Goal: Task Accomplishment & Management: Contribute content

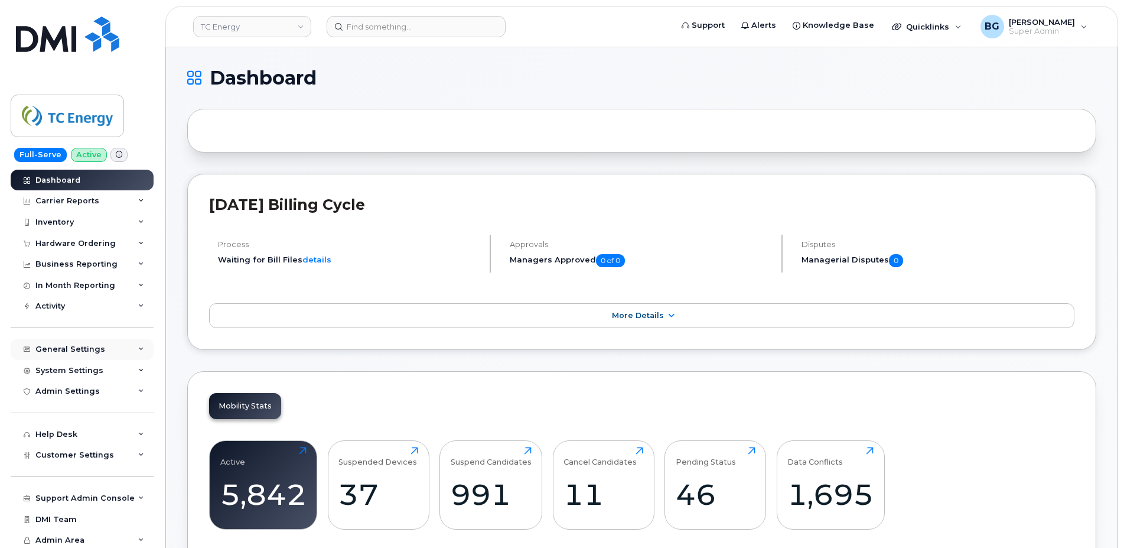
click at [65, 350] on div "General Settings" at bounding box center [70, 348] width 70 height 9
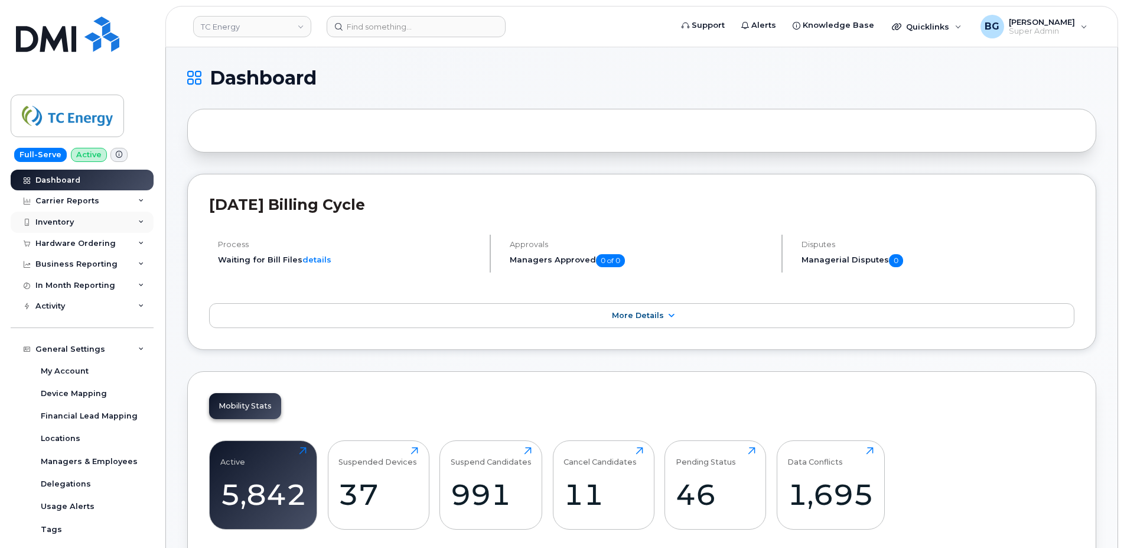
click at [57, 225] on div "Inventory" at bounding box center [54, 221] width 38 height 9
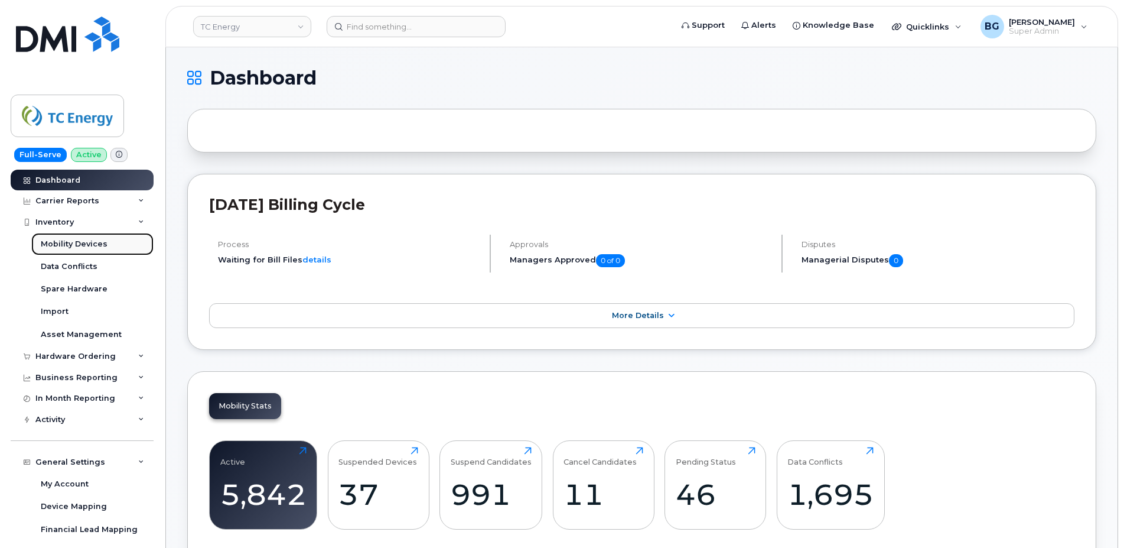
drag, startPoint x: 57, startPoint y: 240, endPoint x: 84, endPoint y: 239, distance: 27.2
click at [58, 240] on div "Mobility Devices" at bounding box center [74, 244] width 67 height 11
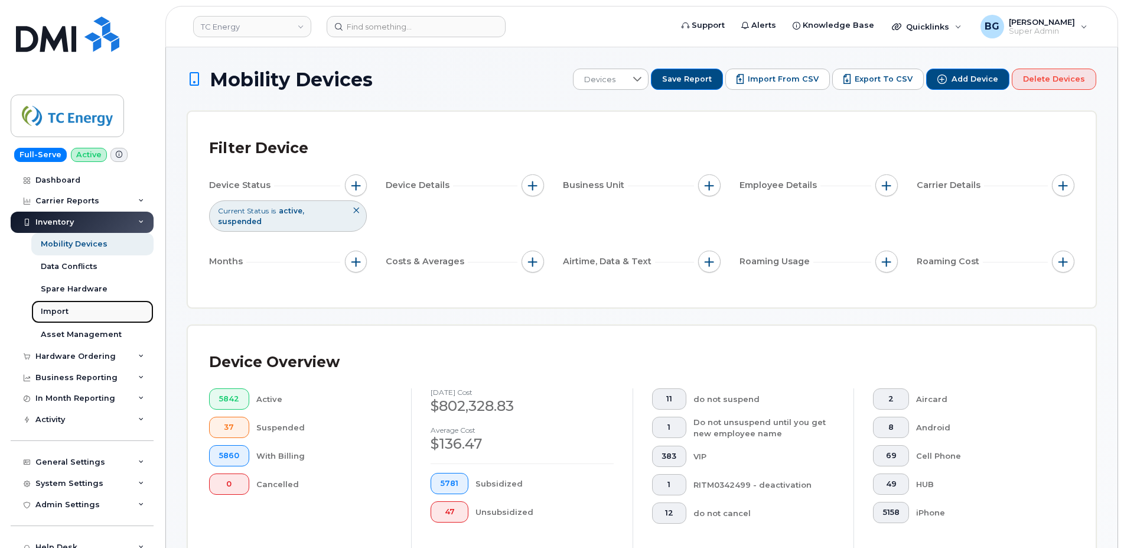
click at [53, 312] on div "Import" at bounding box center [55, 311] width 28 height 11
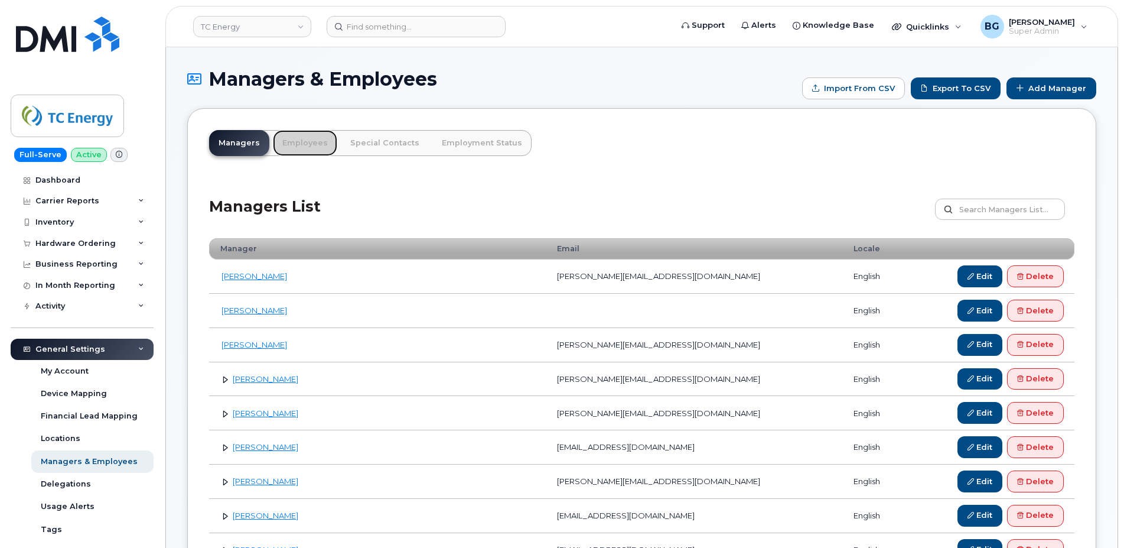
drag, startPoint x: 300, startPoint y: 143, endPoint x: 531, endPoint y: 292, distance: 274.8
click at [300, 144] on link "Employees" at bounding box center [305, 143] width 64 height 26
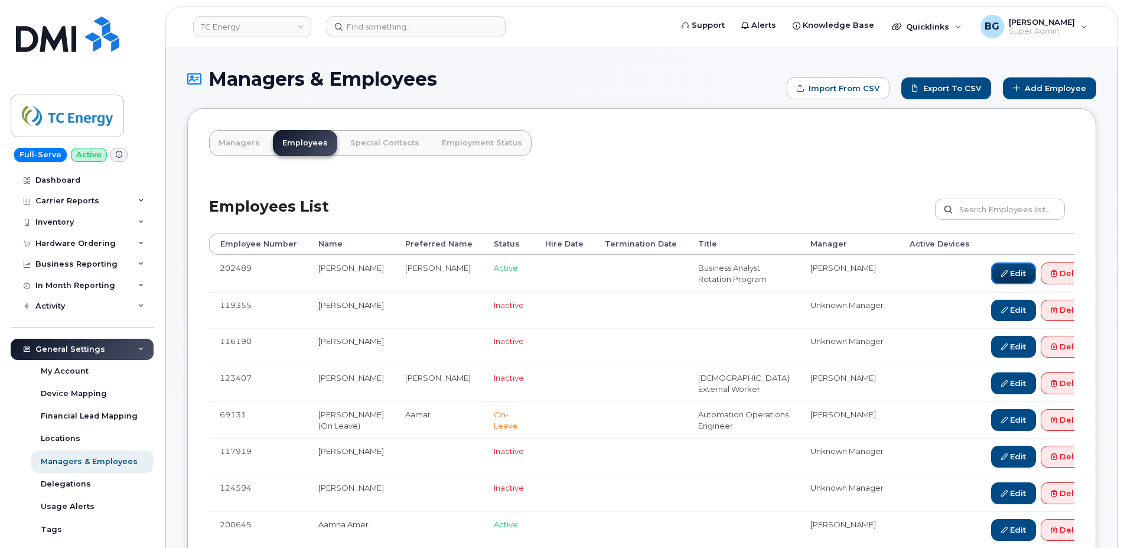
drag, startPoint x: 983, startPoint y: 272, endPoint x: 717, endPoint y: 141, distance: 295.9
click at [991, 272] on link "Edit" at bounding box center [1013, 273] width 45 height 22
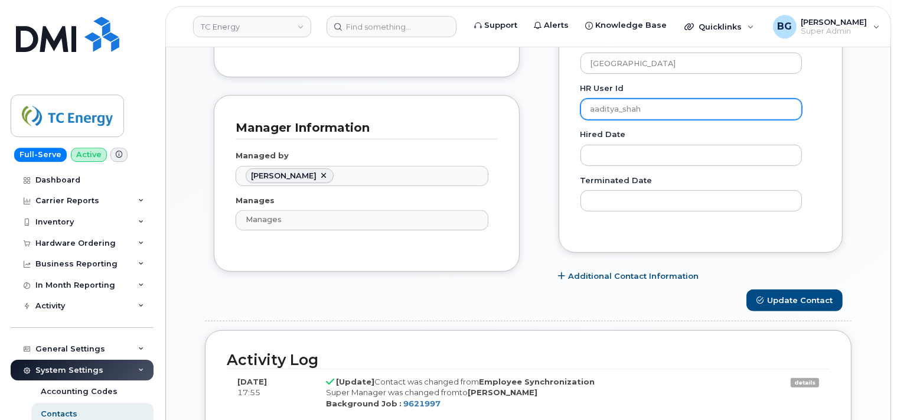
scroll to position [707, 0]
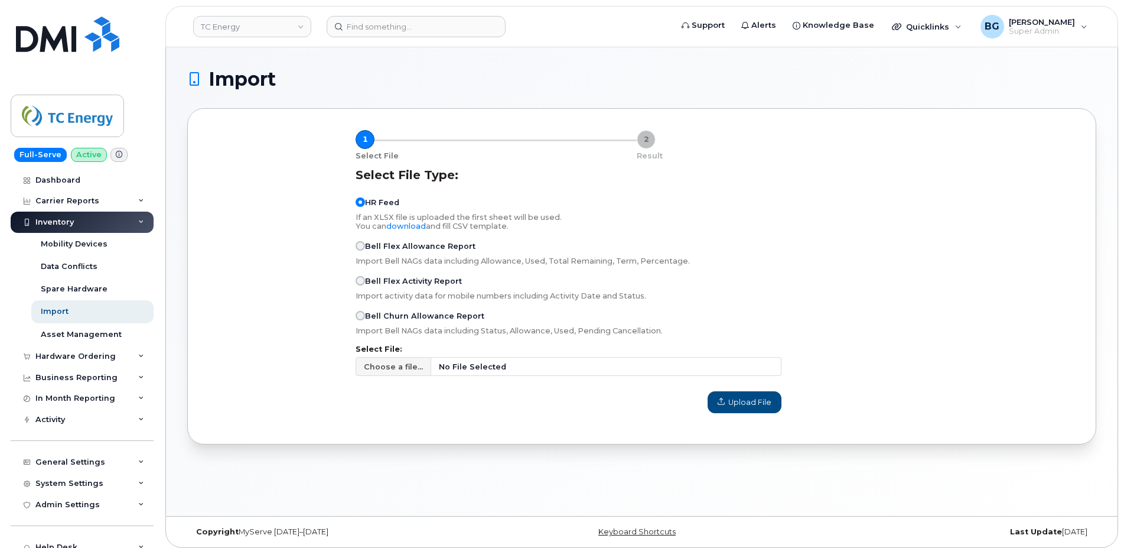
click at [390, 367] on span "Choose a file..." at bounding box center [393, 366] width 59 height 11
click at [390, 367] on input "Choose a file... No File Selected" at bounding box center [569, 366] width 426 height 19
type input "C:\fakepath\TCEHR.csv"
click at [746, 408] on button "Upload File" at bounding box center [745, 401] width 74 height 21
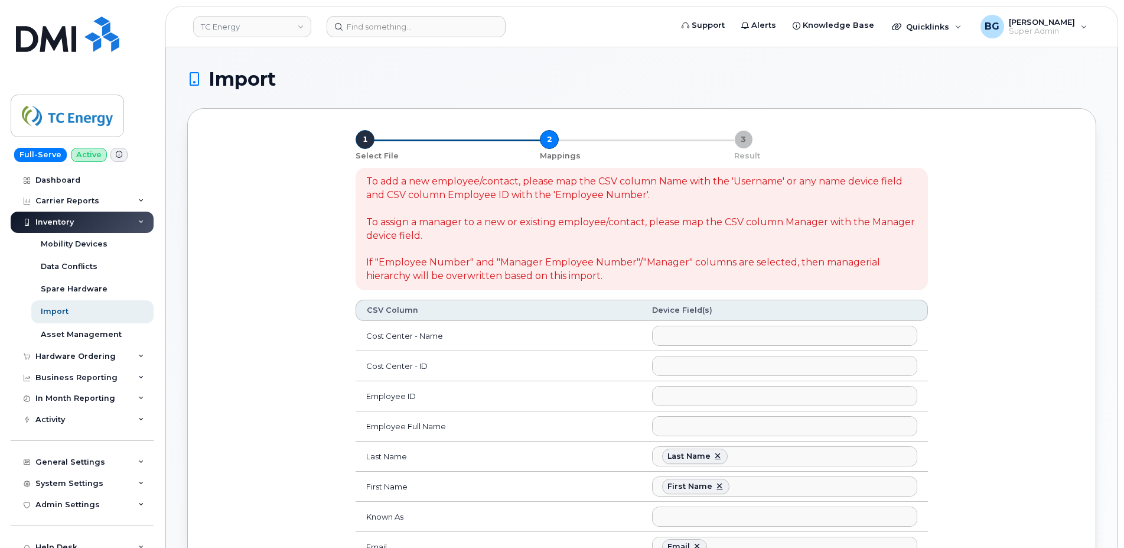
select select
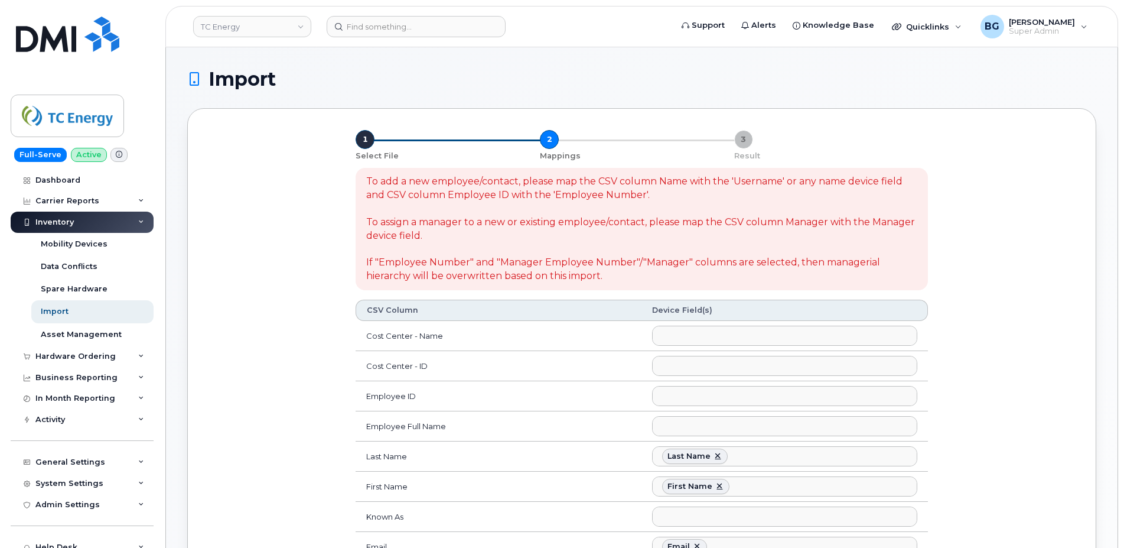
select select
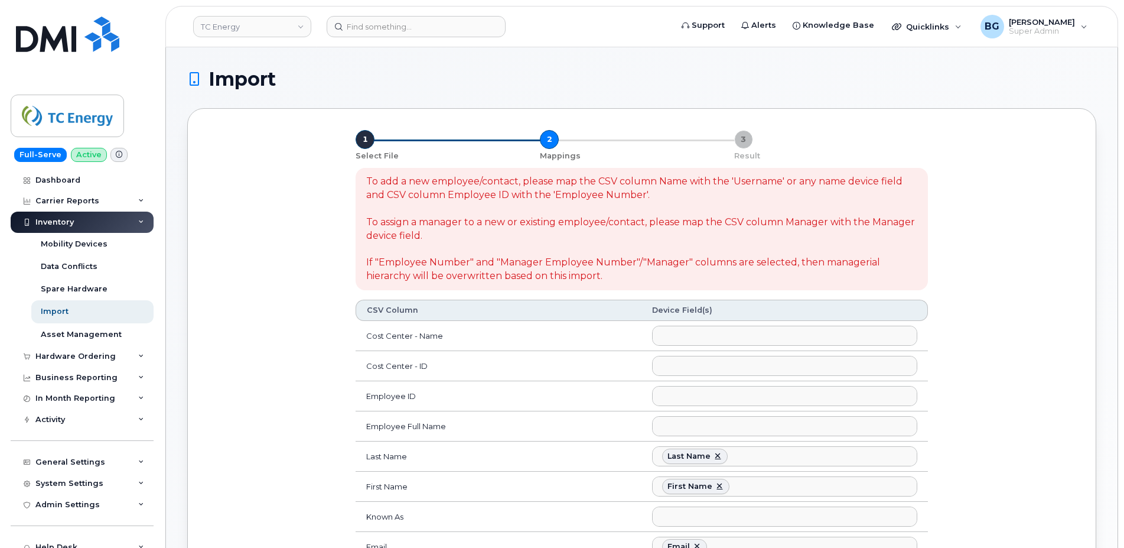
select select
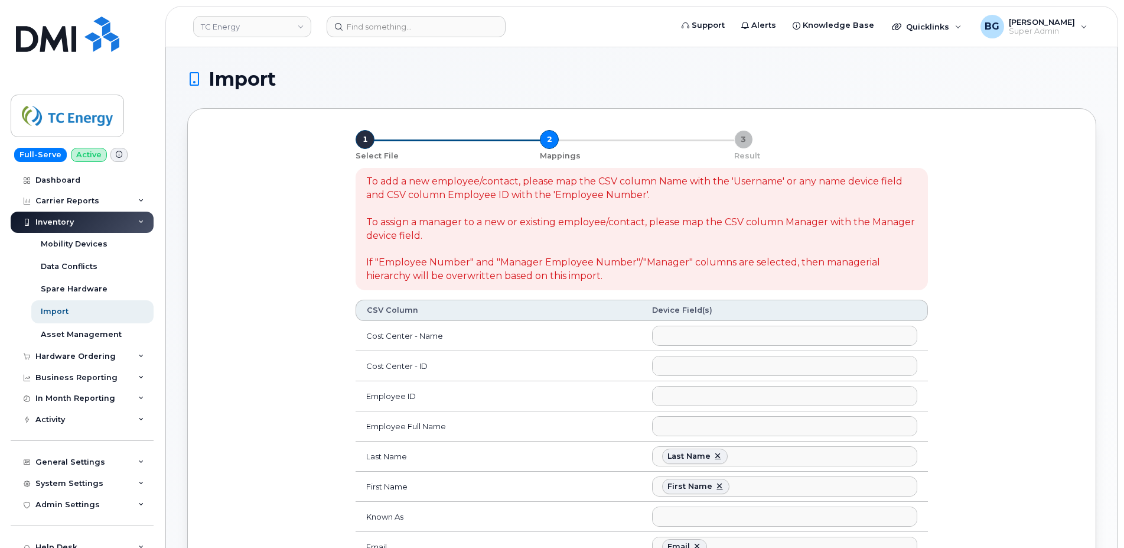
select select
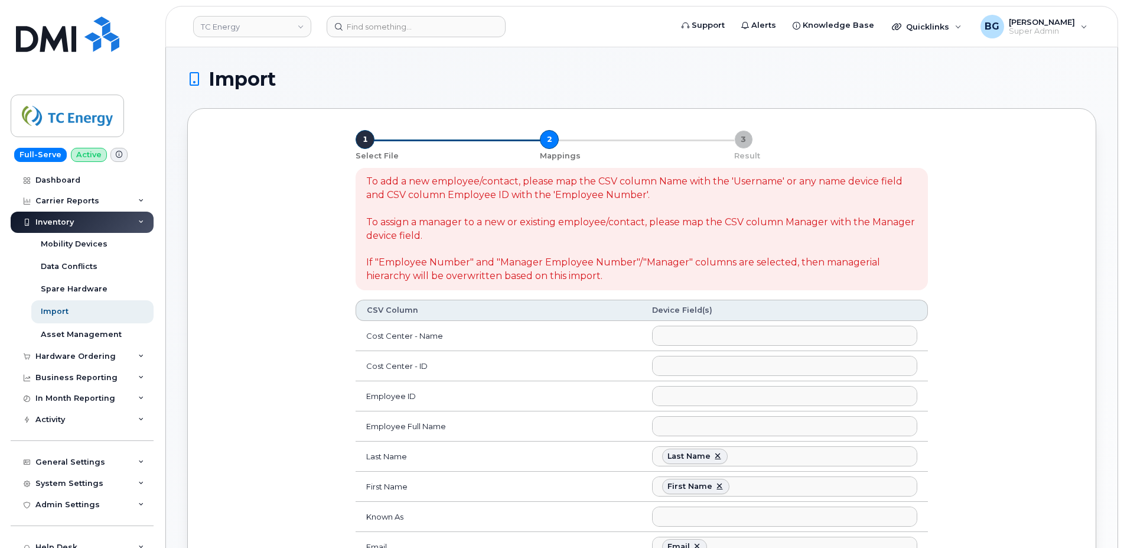
select select
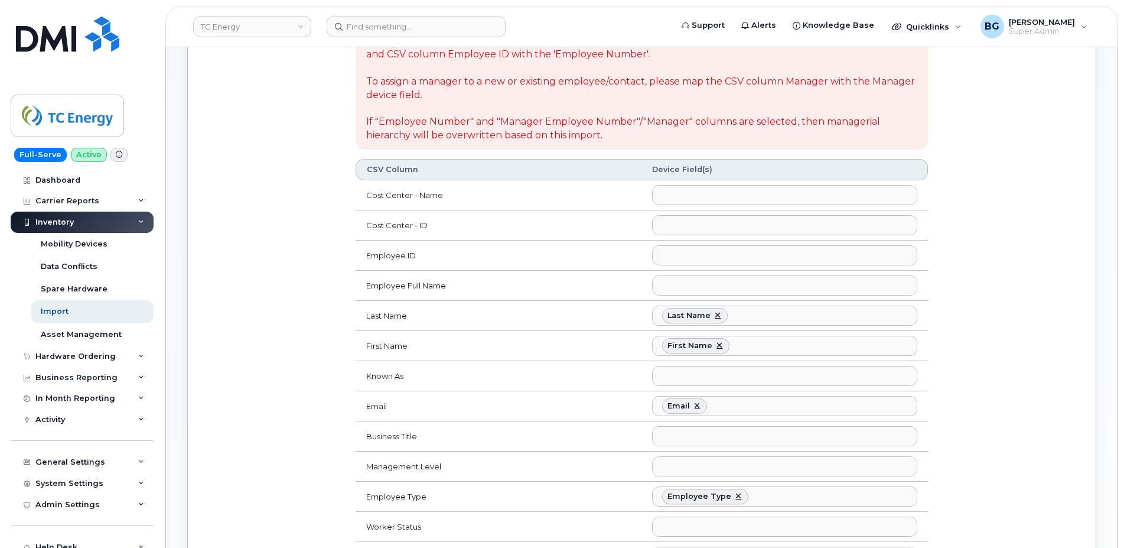
scroll to position [161, 0]
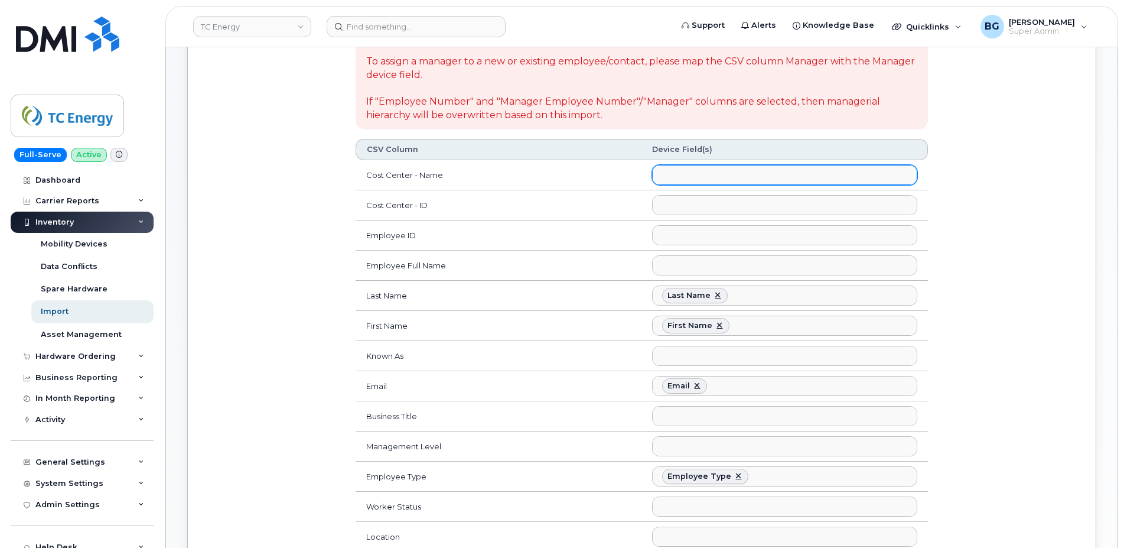
click at [724, 181] on ul at bounding box center [785, 174] width 264 height 19
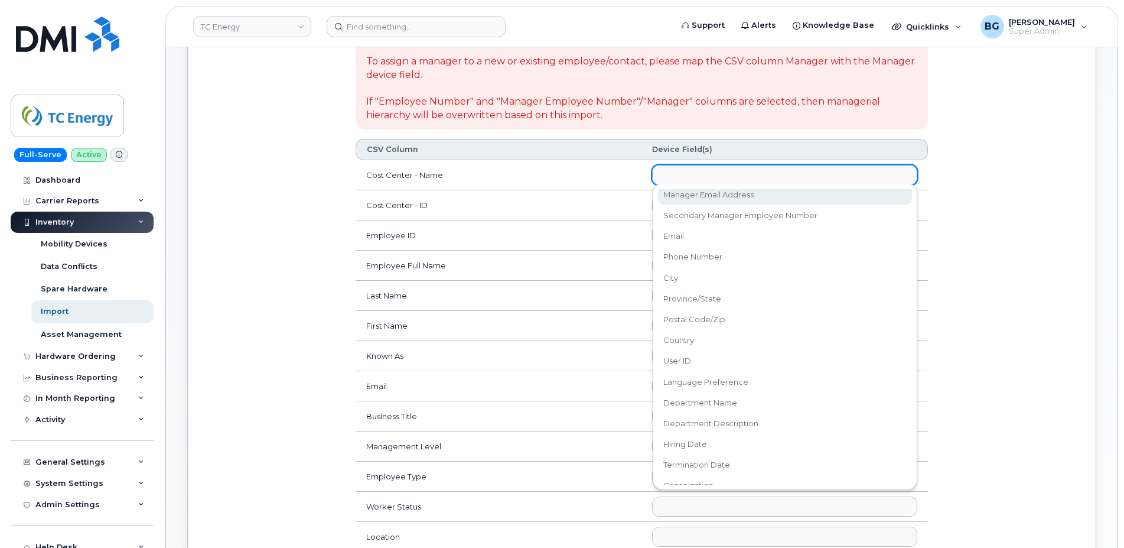
scroll to position [453, 0]
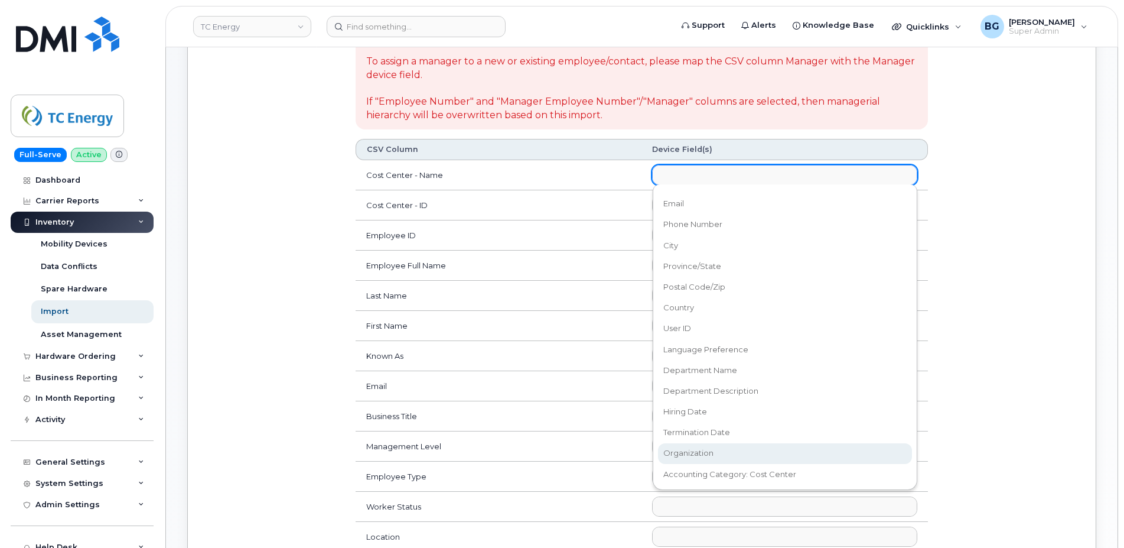
select select "organization"
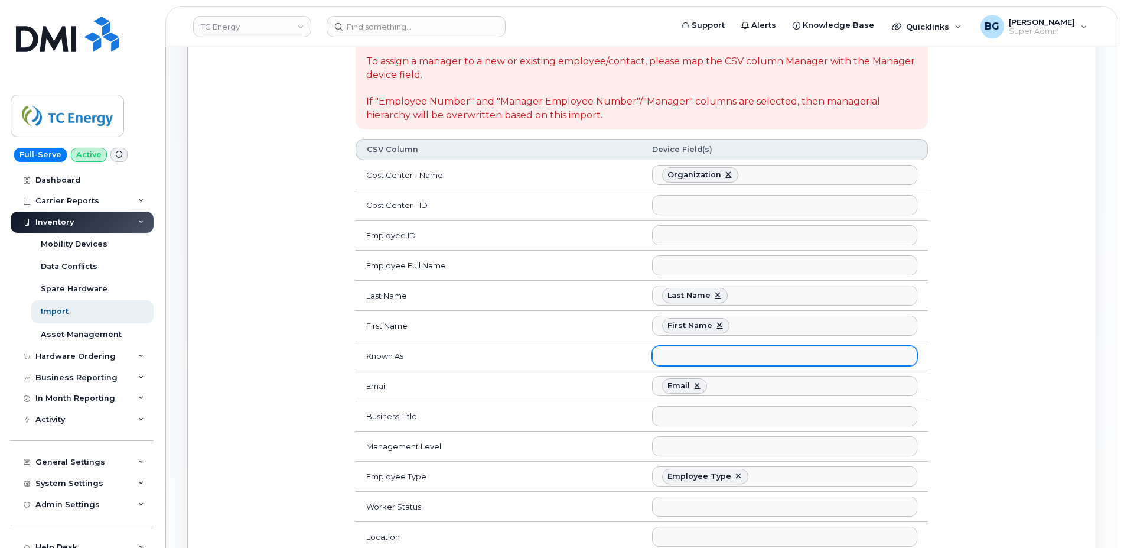
scroll to position [422, 0]
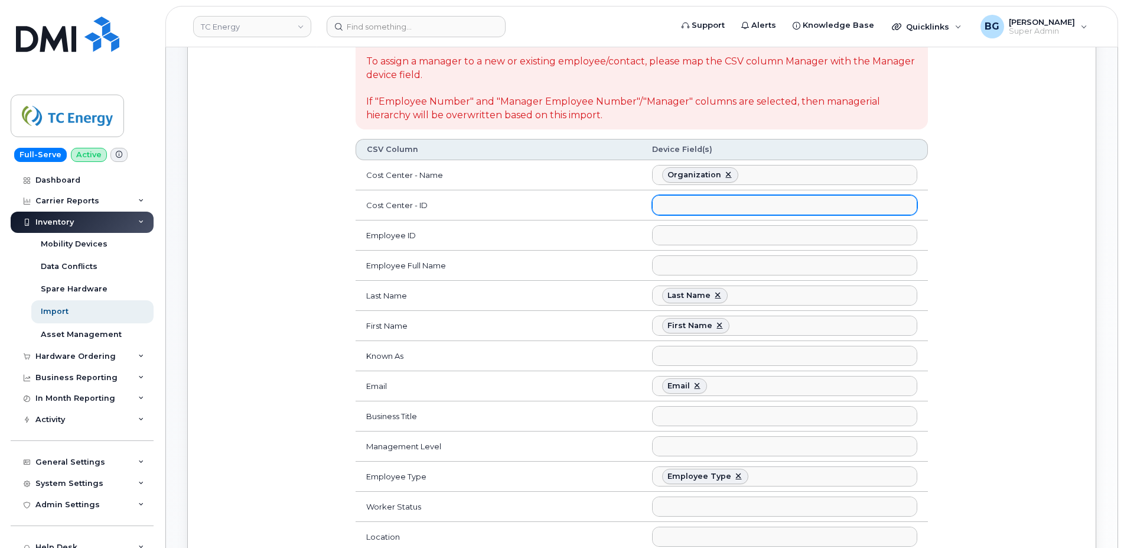
click at [708, 201] on ul at bounding box center [785, 205] width 264 height 19
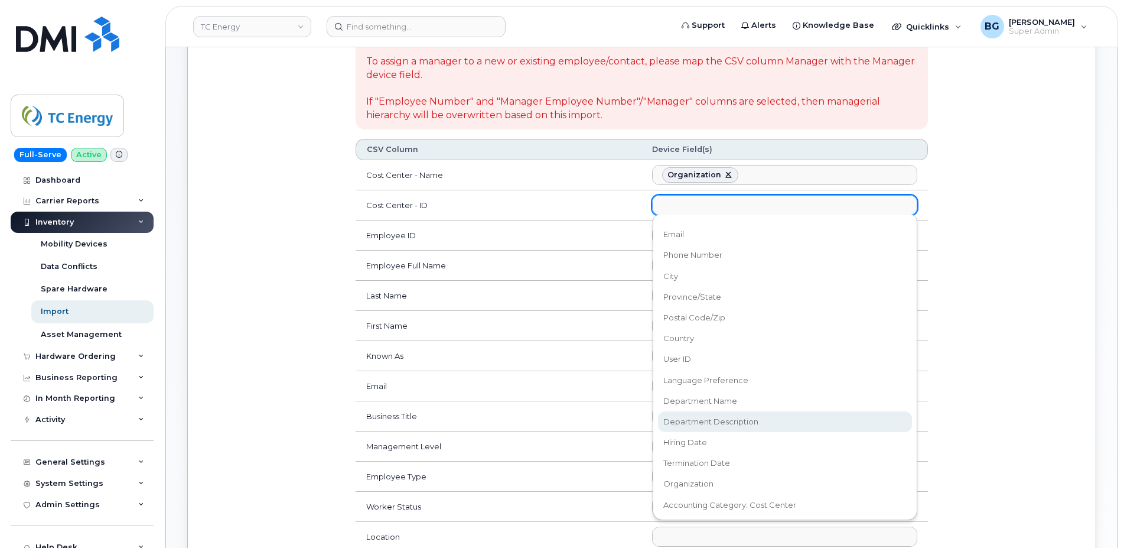
scroll to position [453, 0]
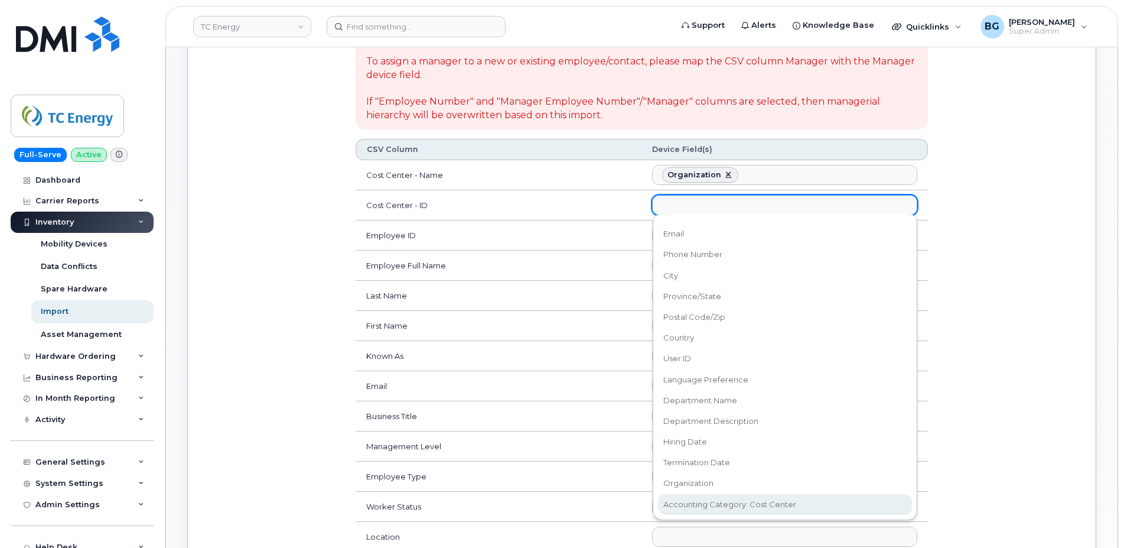
select select "accounting_type_1717"
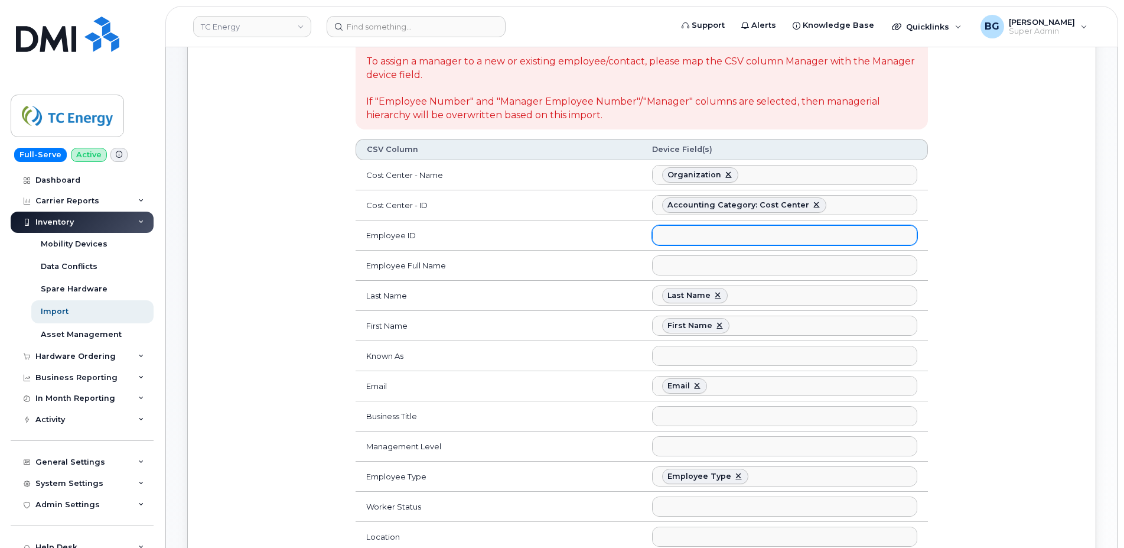
click at [700, 240] on ul at bounding box center [785, 235] width 264 height 19
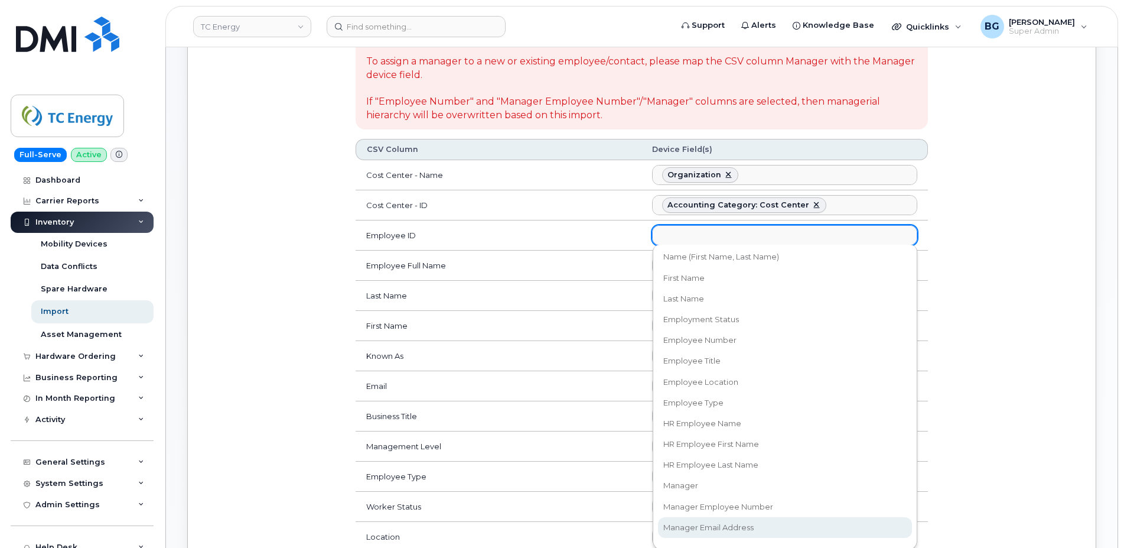
scroll to position [113, 0]
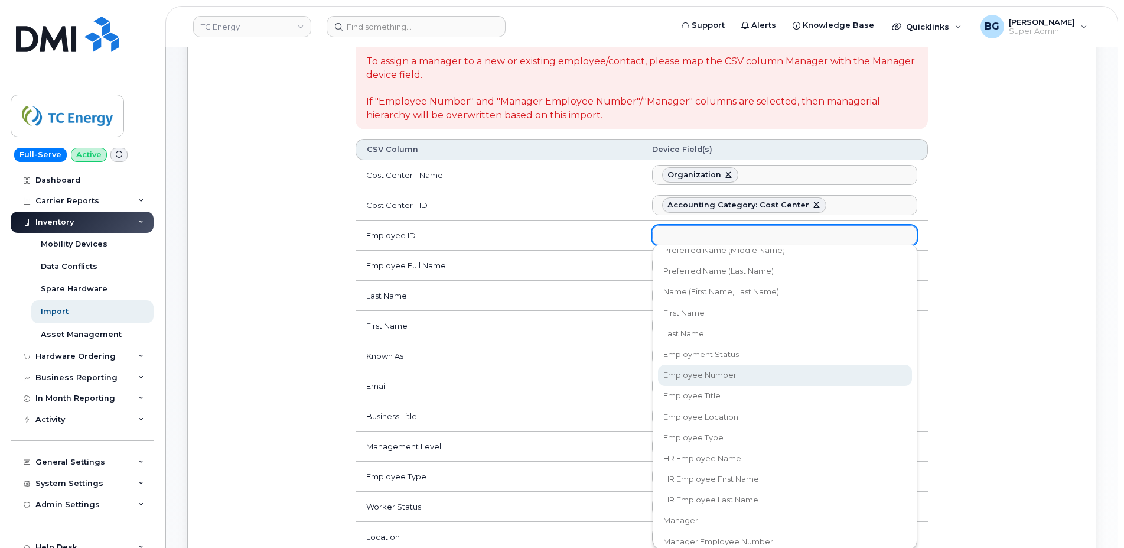
select select "employee_number"
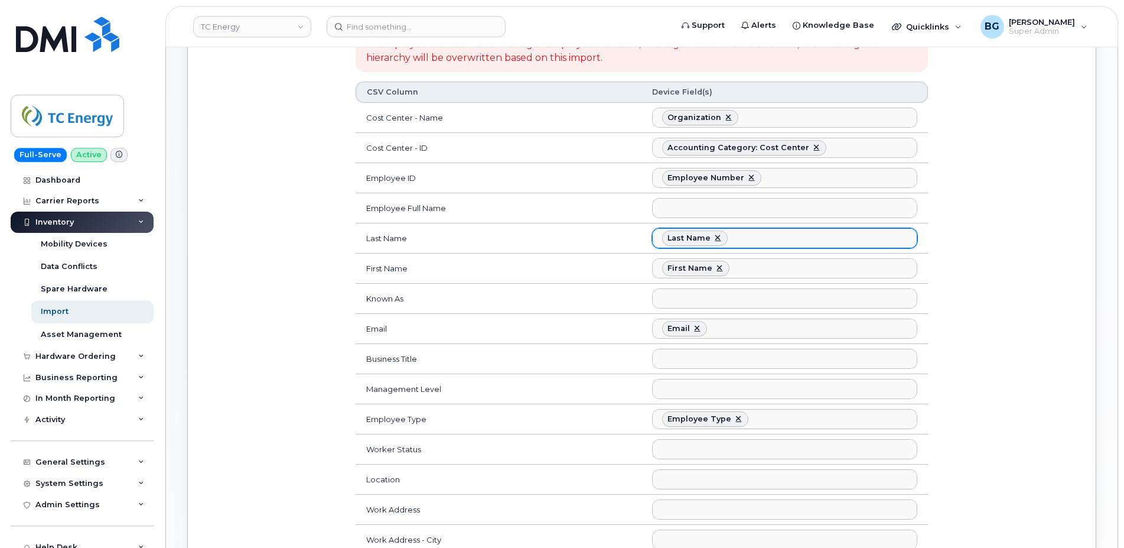
scroll to position [241, 0]
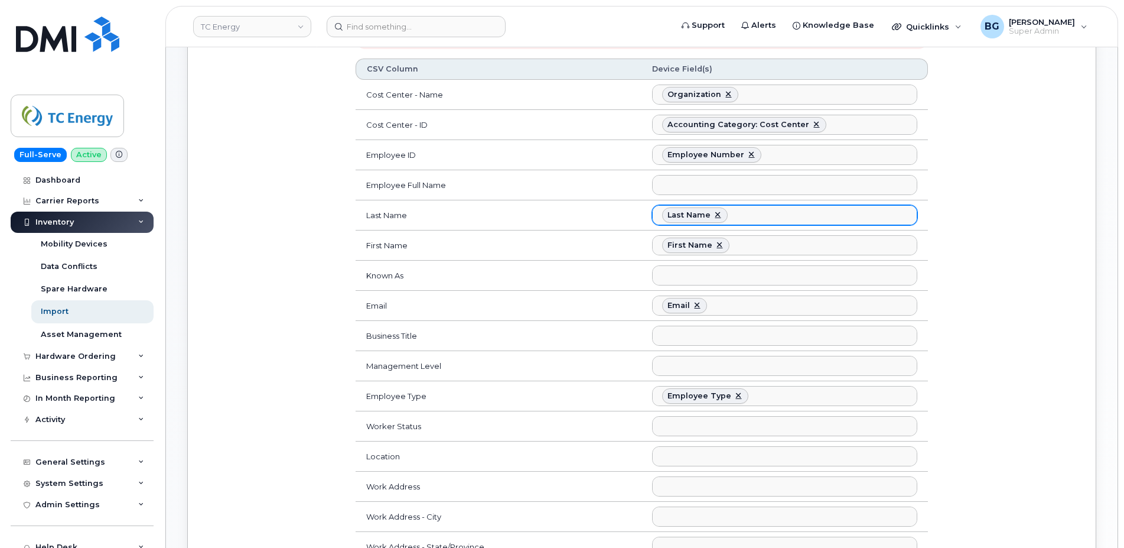
click at [753, 214] on ul "Last Name" at bounding box center [785, 215] width 264 height 19
click at [710, 215] on body "TC Energy Support Alerts Knowledge Base Quicklinks Suspend / Cancel Device Chan…" at bounding box center [562, 436] width 1124 height 1354
click at [717, 213] on link at bounding box center [717, 214] width 9 height 9
click at [719, 214] on ul at bounding box center [785, 215] width 264 height 19
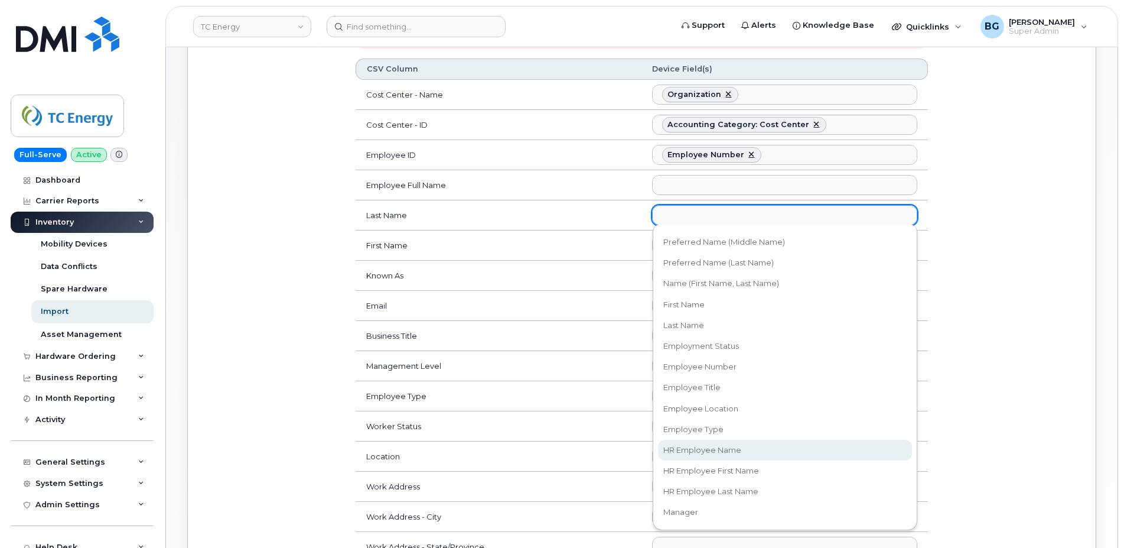
scroll to position [113, 0]
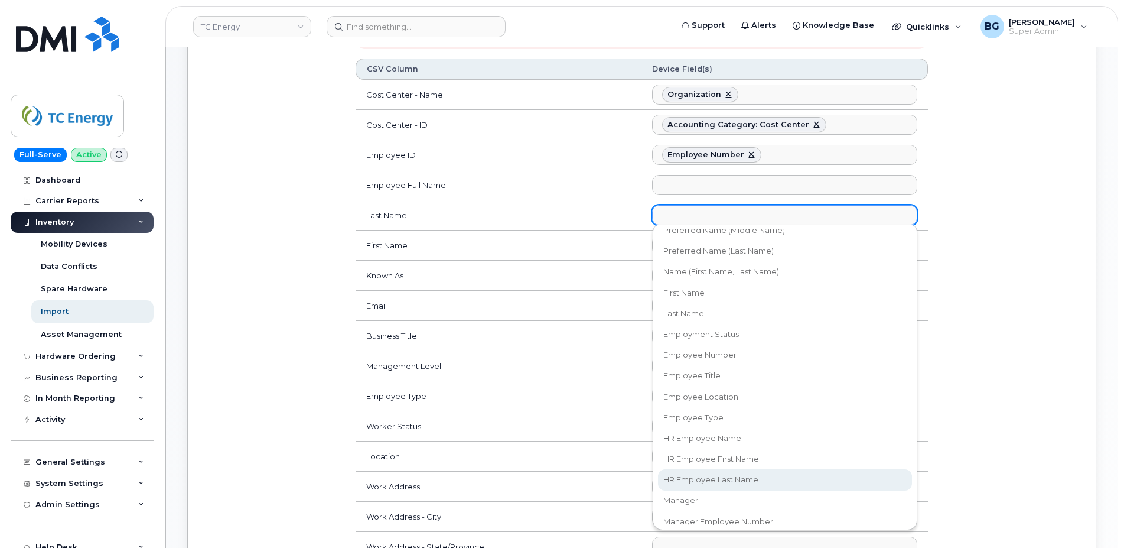
select select "hr_employee_last_name"
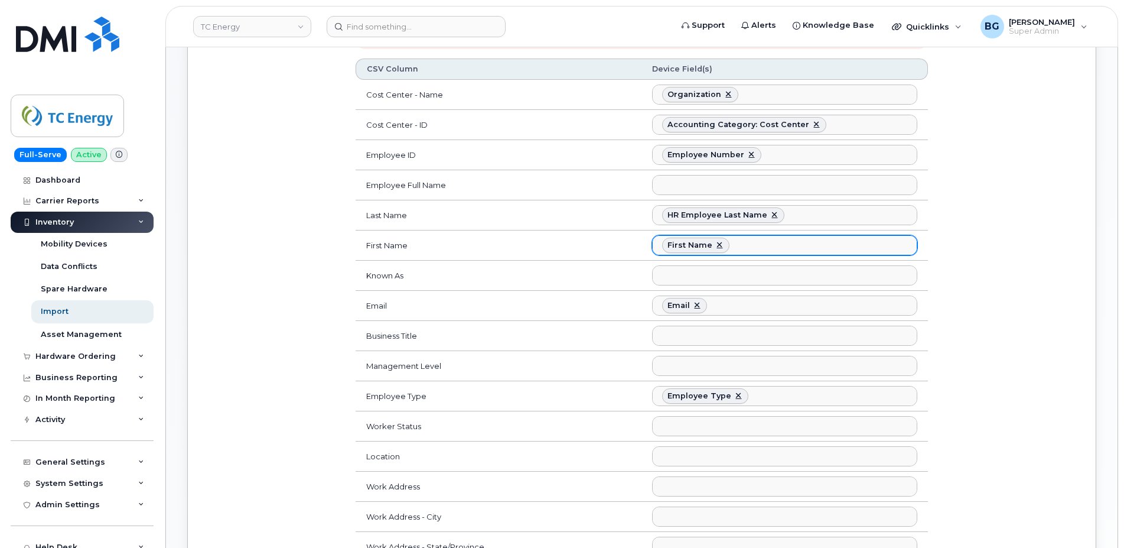
click at [716, 246] on link at bounding box center [719, 244] width 9 height 9
click at [748, 246] on ul at bounding box center [785, 245] width 264 height 19
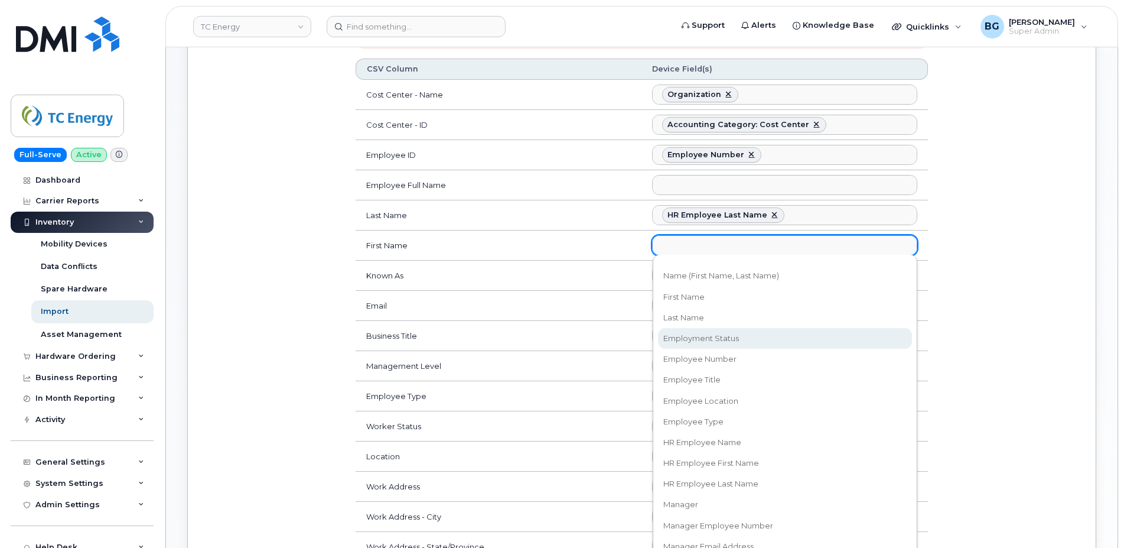
scroll to position [151, 0]
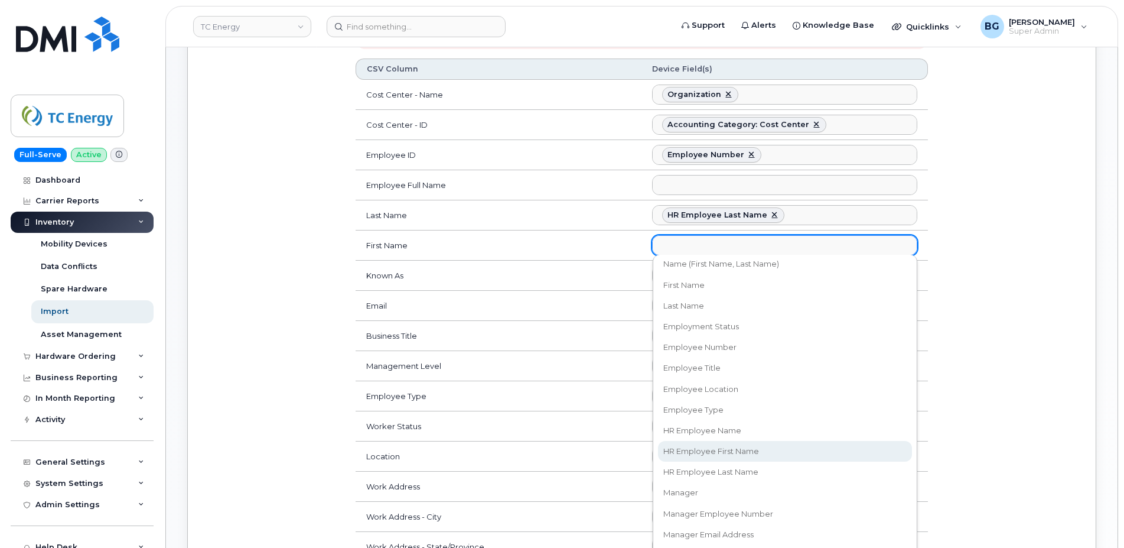
select select "hr_employee_first_name"
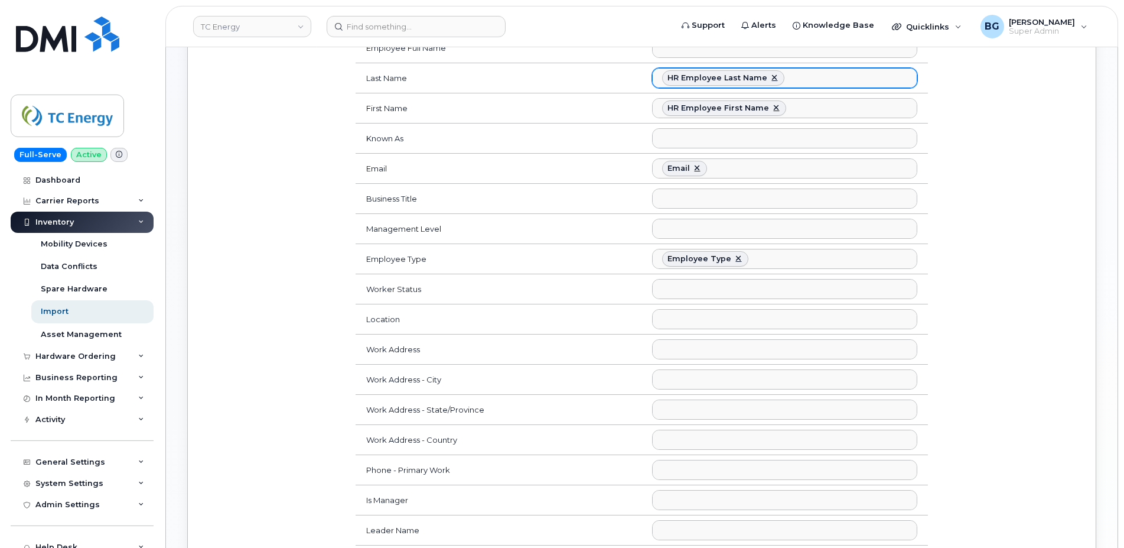
scroll to position [362, 0]
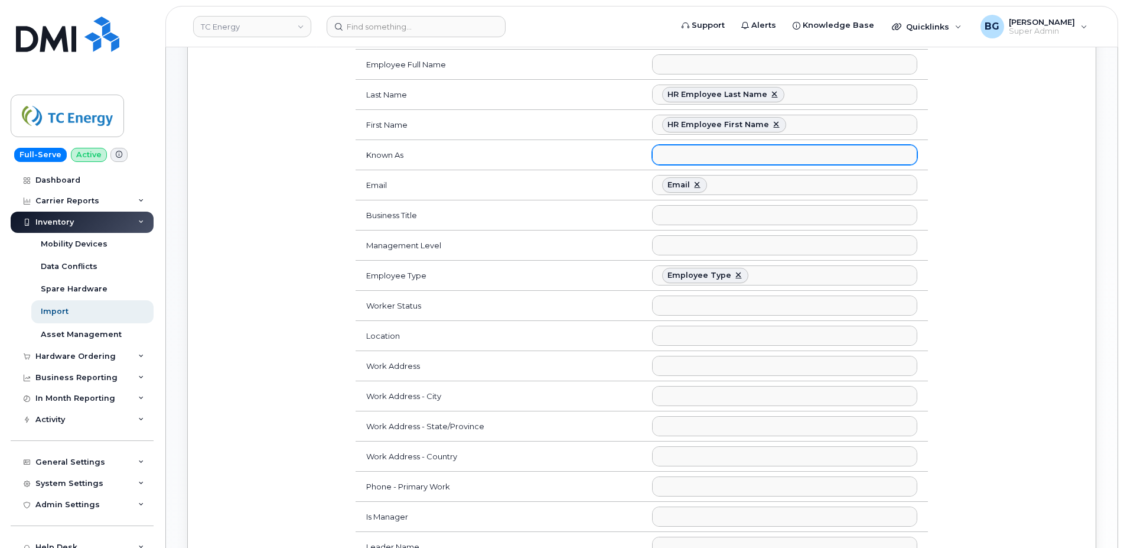
click at [718, 157] on ul at bounding box center [785, 154] width 264 height 19
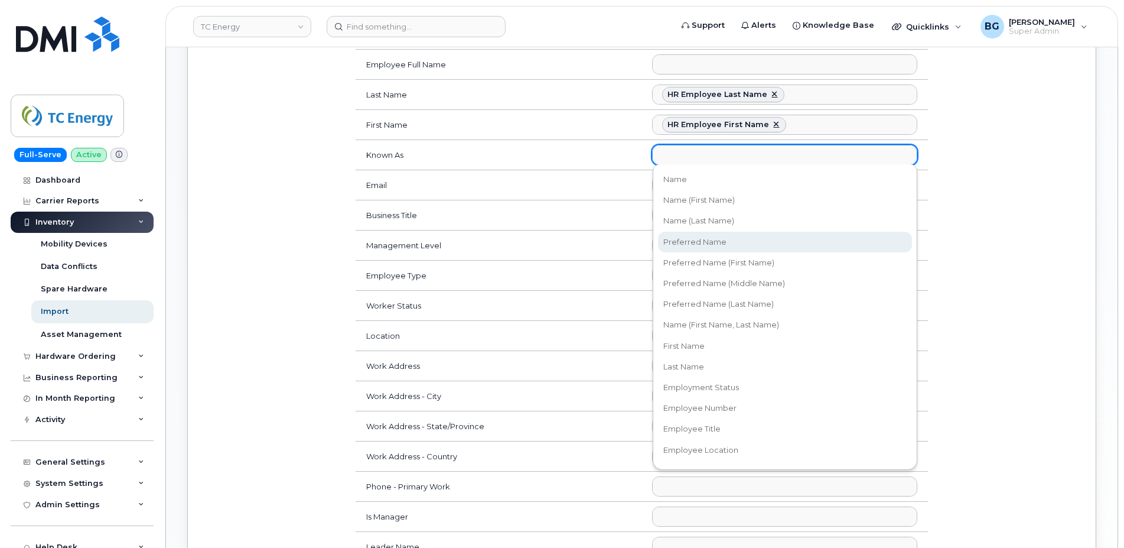
select select "preferred_name"
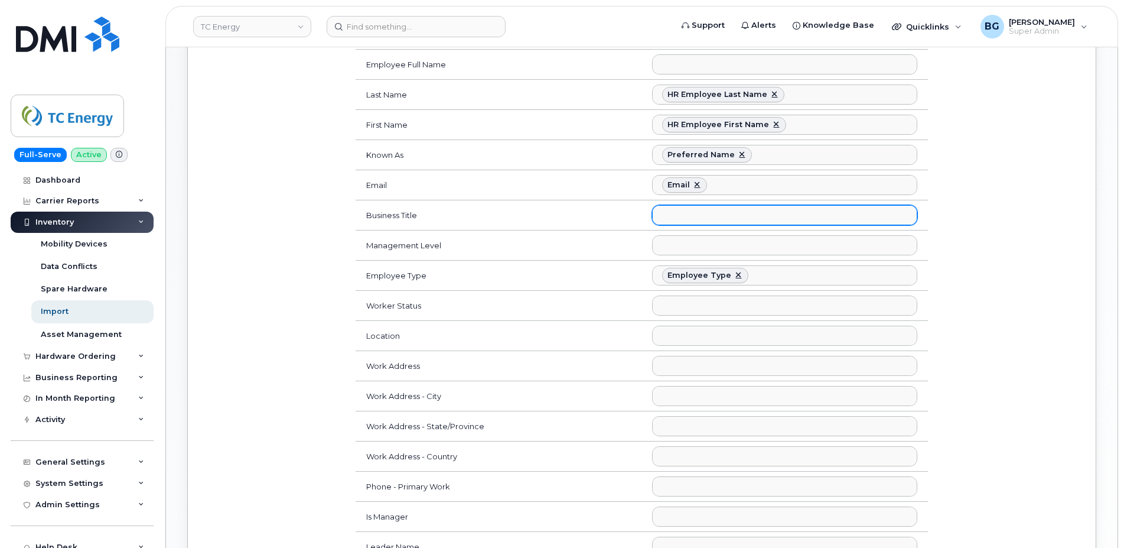
click at [714, 209] on ul at bounding box center [785, 215] width 264 height 19
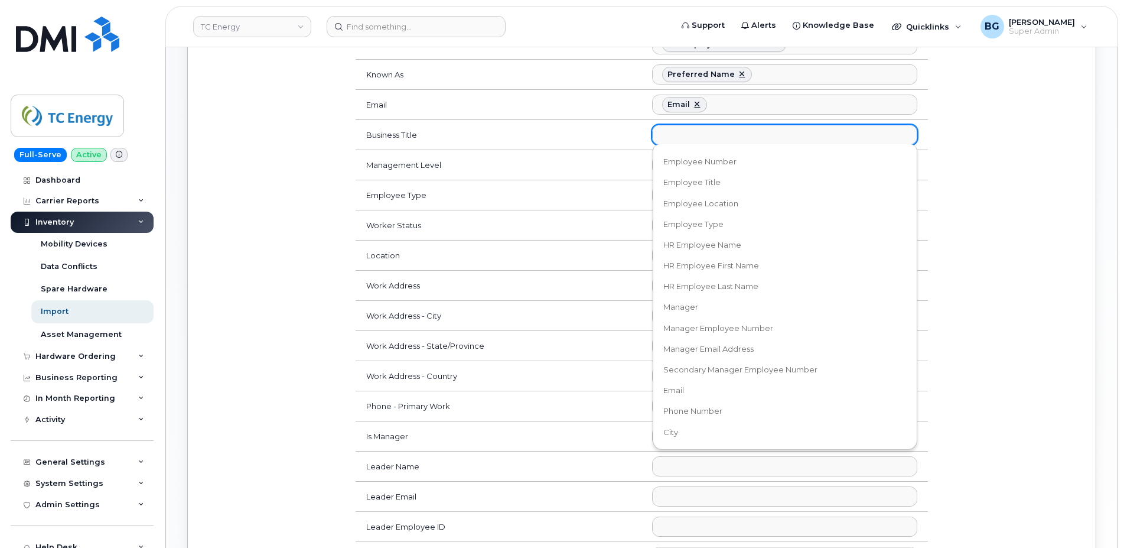
scroll to position [188, 0]
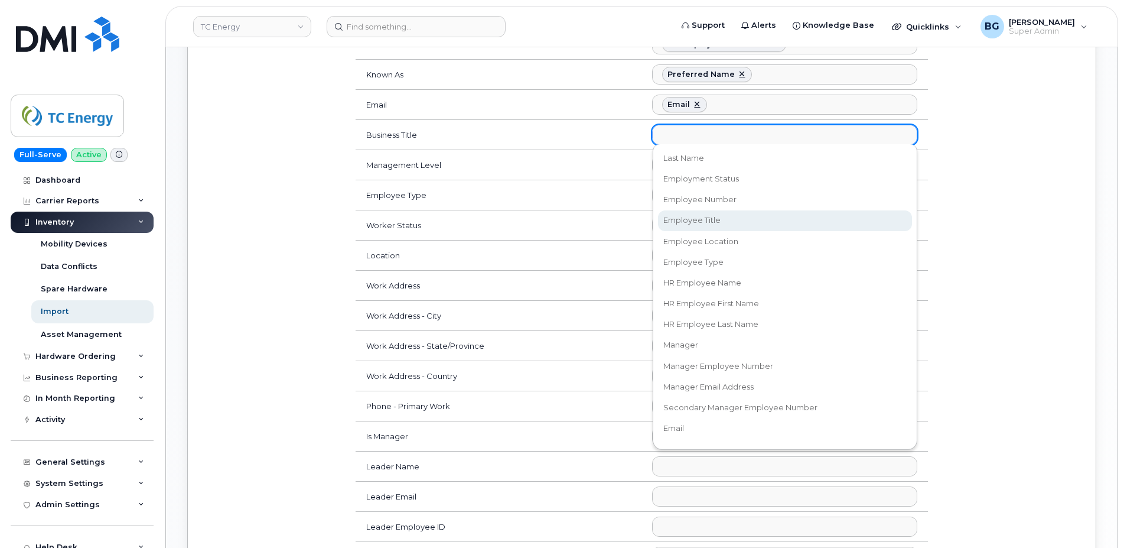
select select "employee_title"
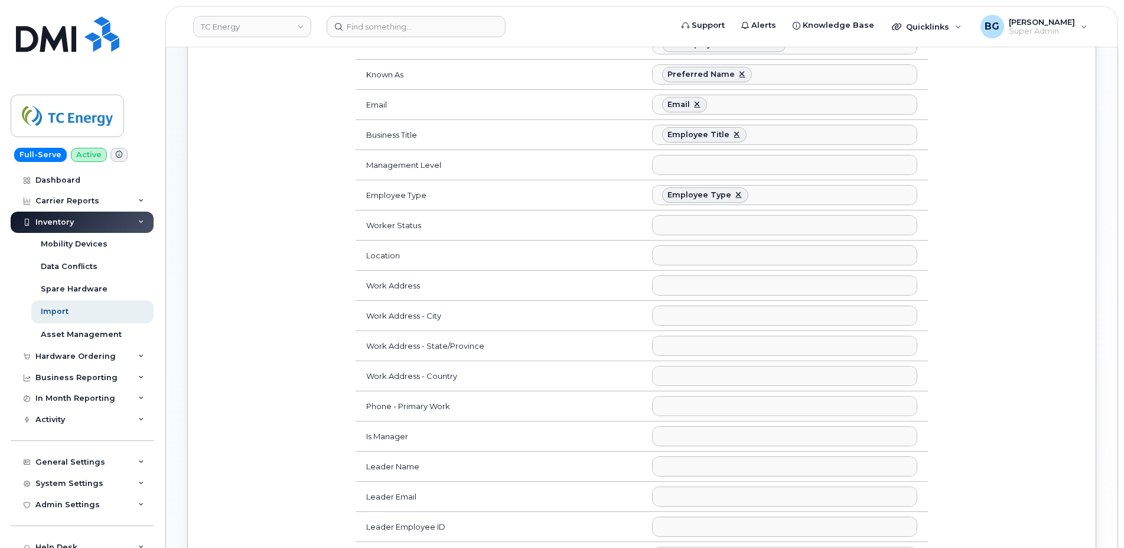
scroll to position [149, 0]
click at [719, 227] on ul at bounding box center [785, 225] width 264 height 19
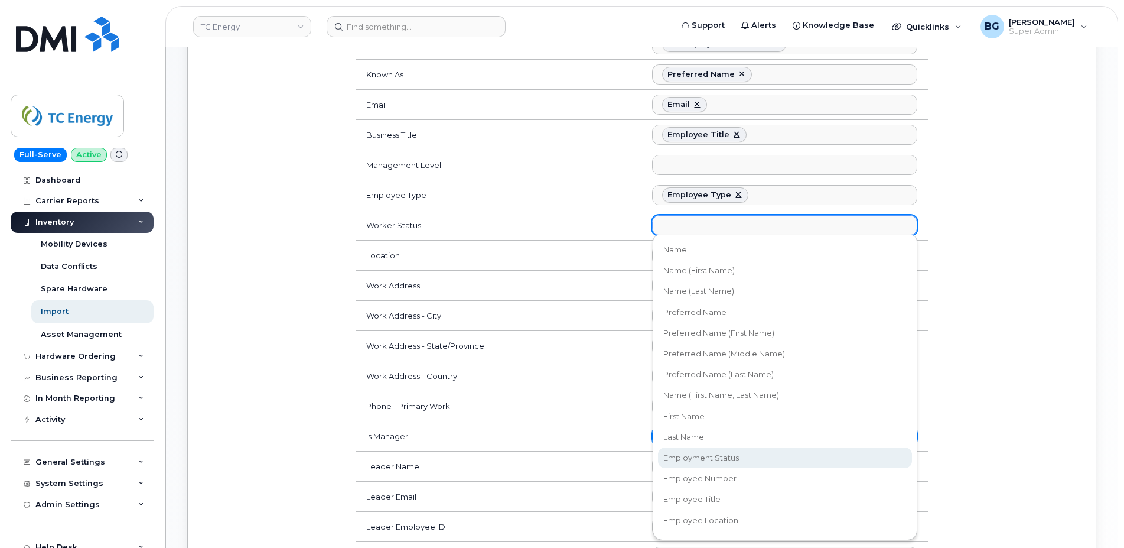
select select "employment_status"
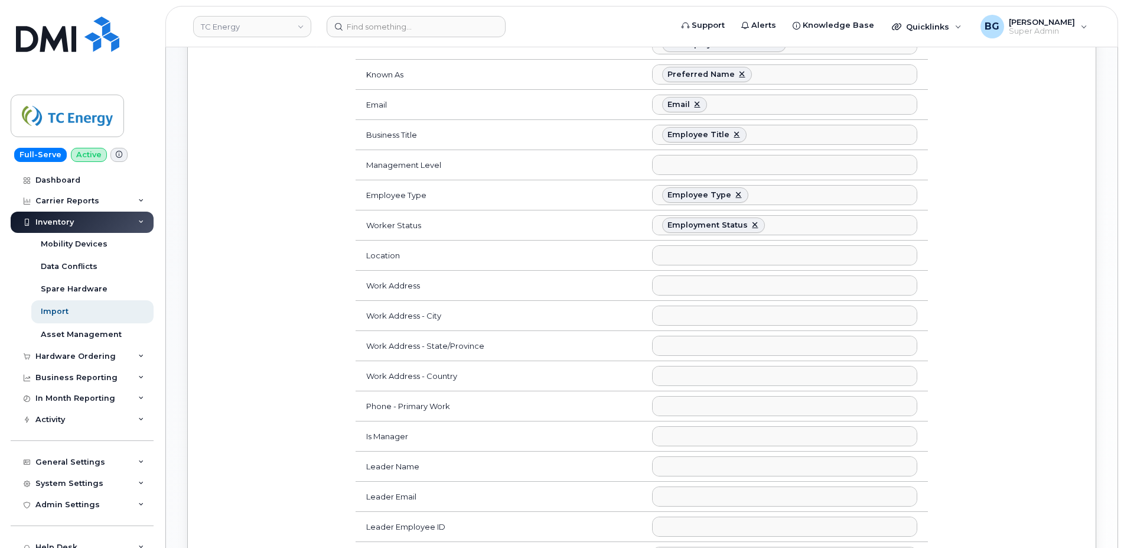
click at [970, 296] on div "To add a new employee/contact, please map the CSV column Name with the 'Usernam…" at bounding box center [642, 265] width 880 height 1092
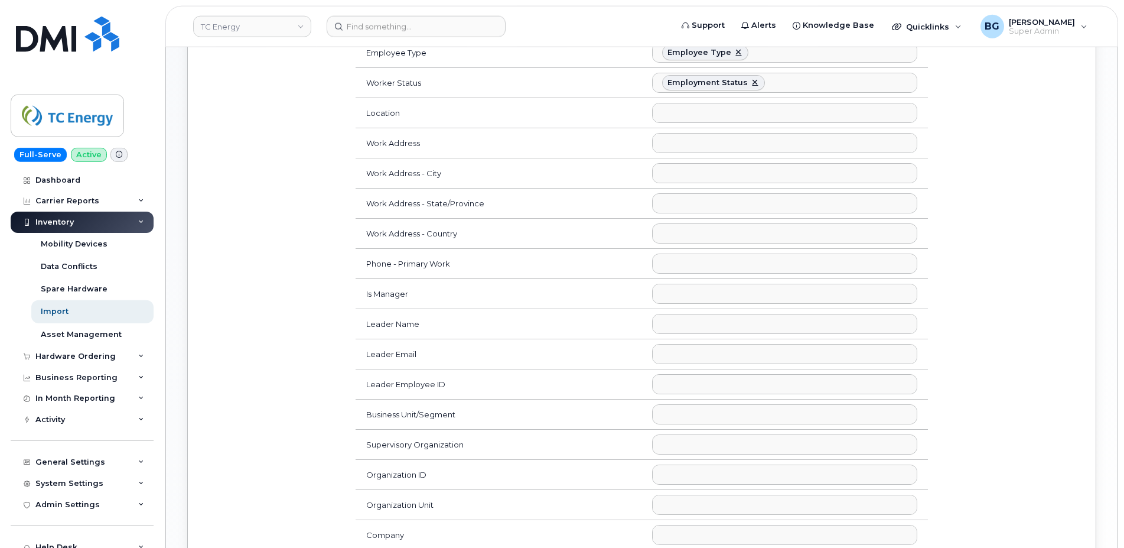
scroll to position [603, 0]
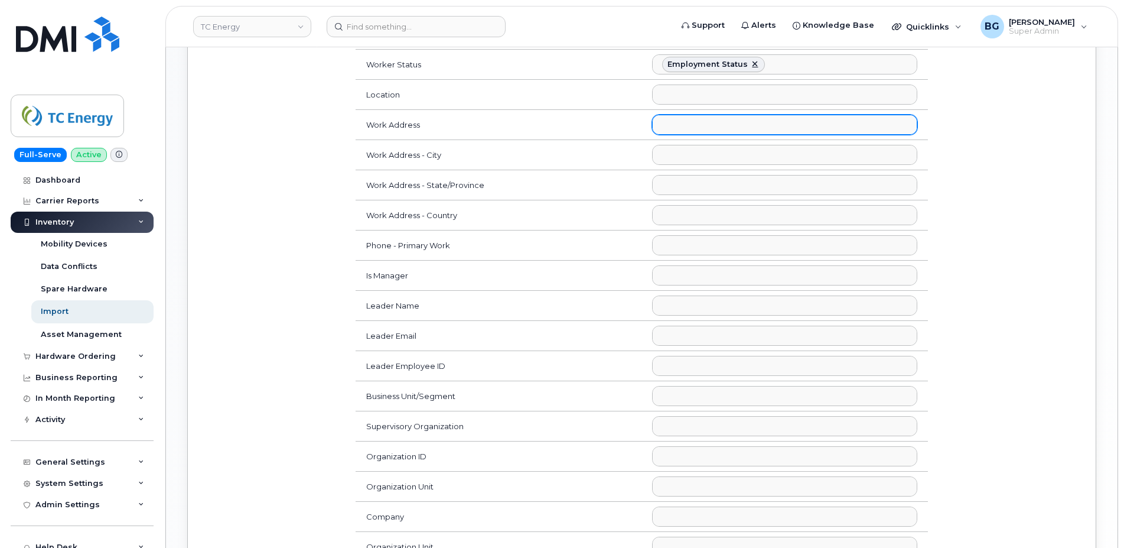
click at [745, 126] on ul at bounding box center [785, 124] width 264 height 19
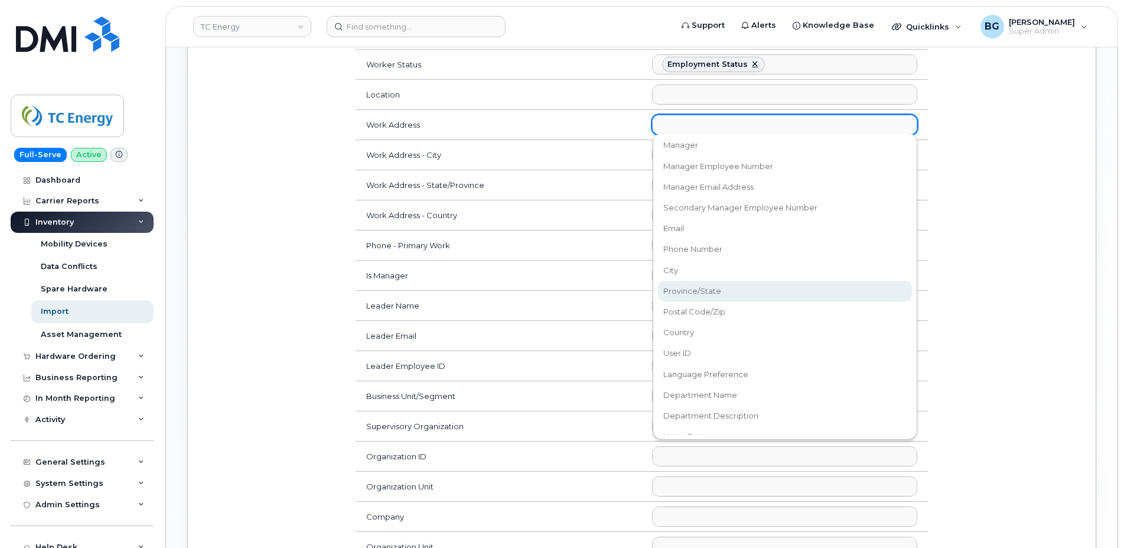
scroll to position [416, 0]
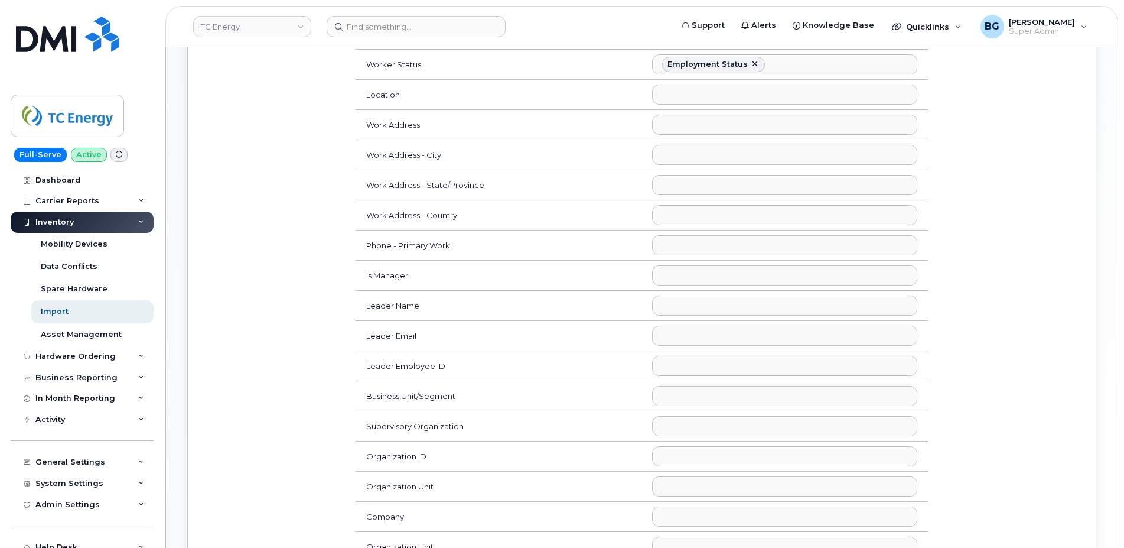
click at [936, 290] on body "TC Energy Support Alerts Knowledge Base Quicklinks Suspend / Cancel Device Chan…" at bounding box center [562, 74] width 1124 height 1354
click at [700, 360] on ul at bounding box center [785, 365] width 264 height 19
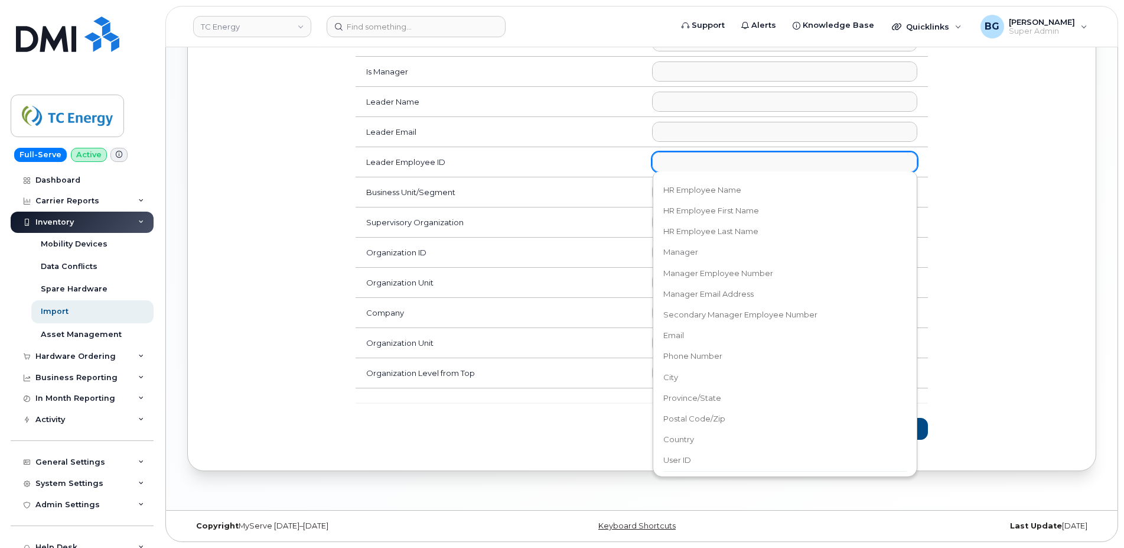
scroll to position [302, 0]
select select "manager_employee_number"
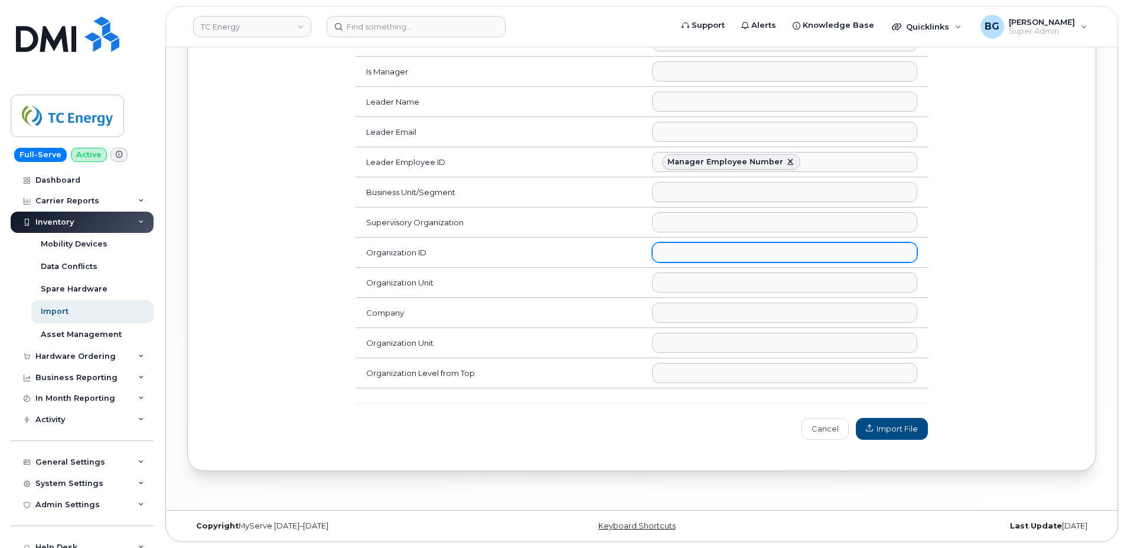
scroll to position [236, 0]
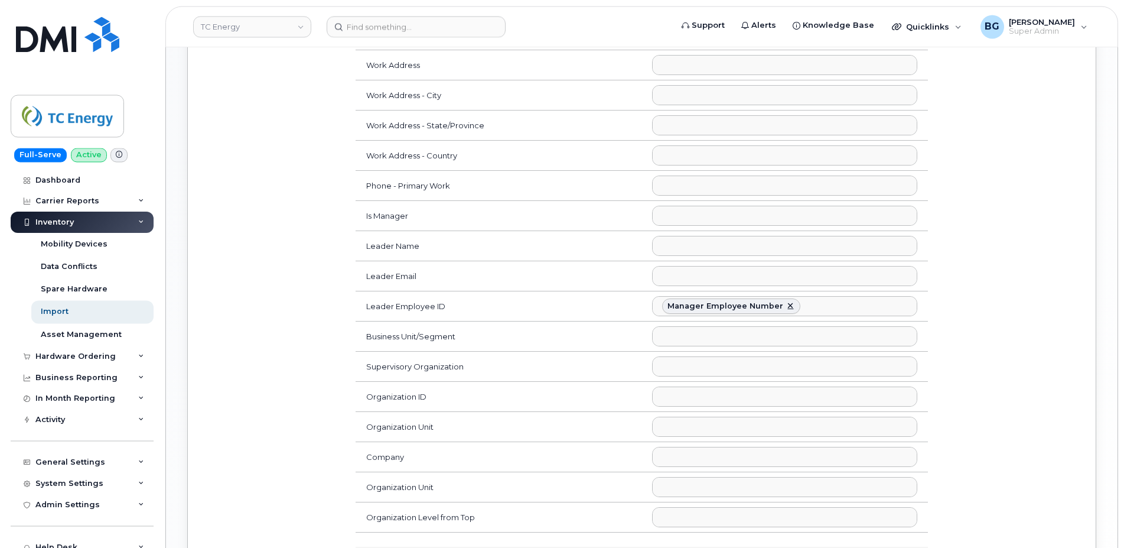
scroll to position [726, 0]
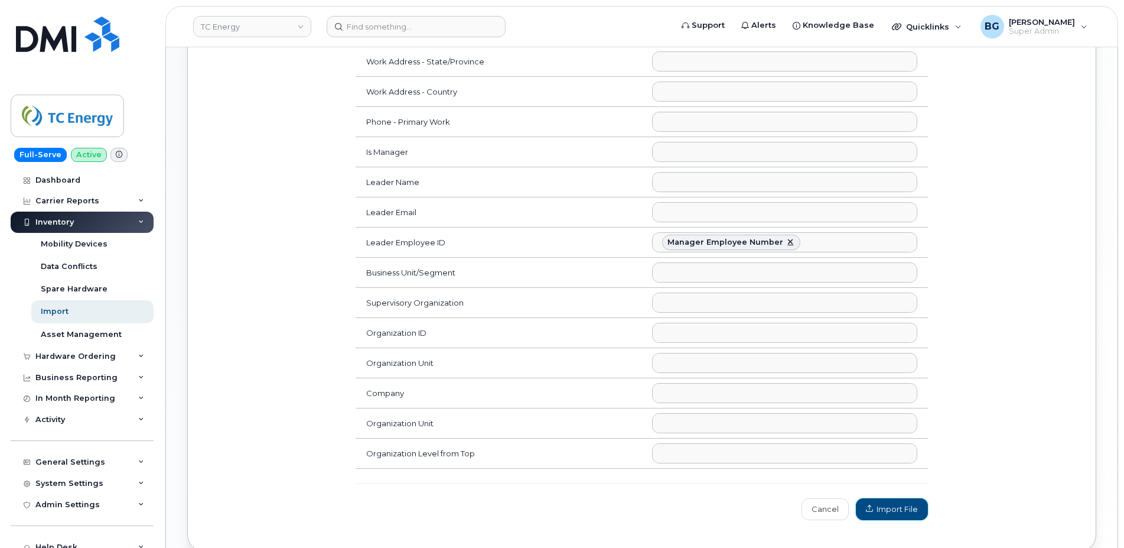
click at [901, 514] on span "Import File" at bounding box center [892, 508] width 52 height 11
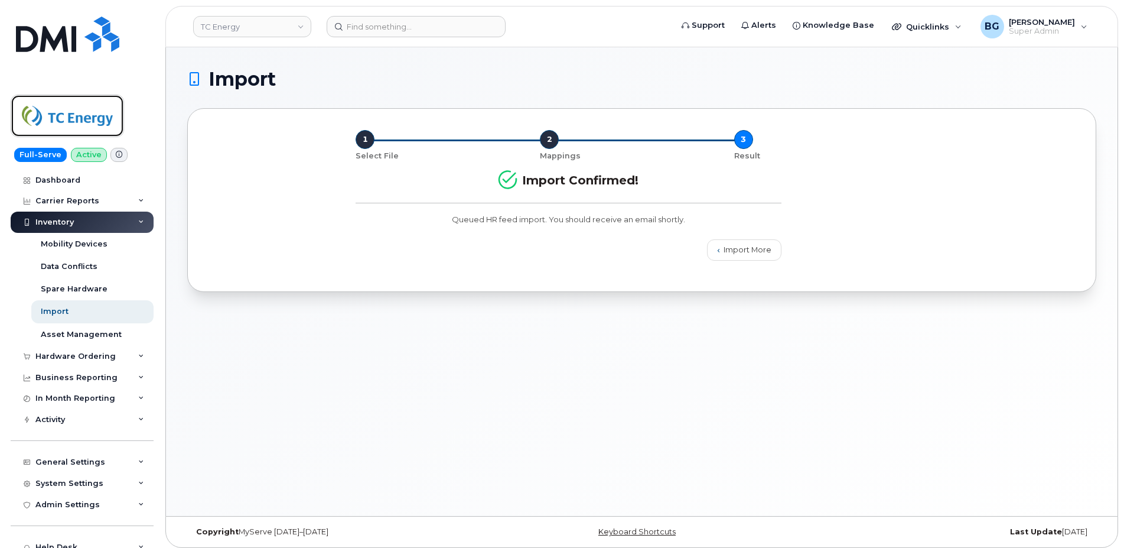
drag, startPoint x: 58, startPoint y: 116, endPoint x: 80, endPoint y: 102, distance: 26.1
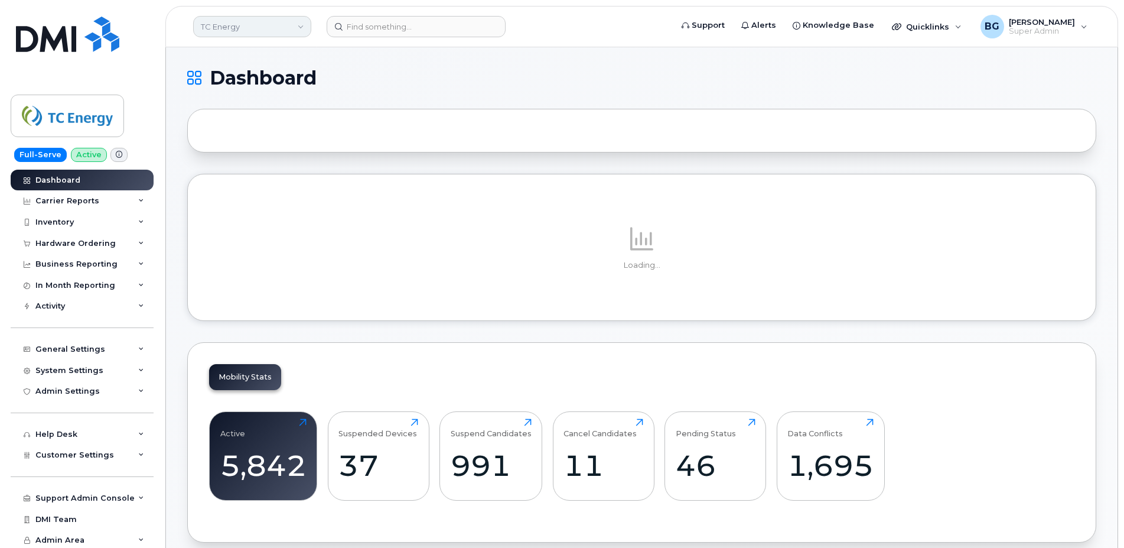
click at [243, 27] on link "TC Energy" at bounding box center [252, 26] width 118 height 21
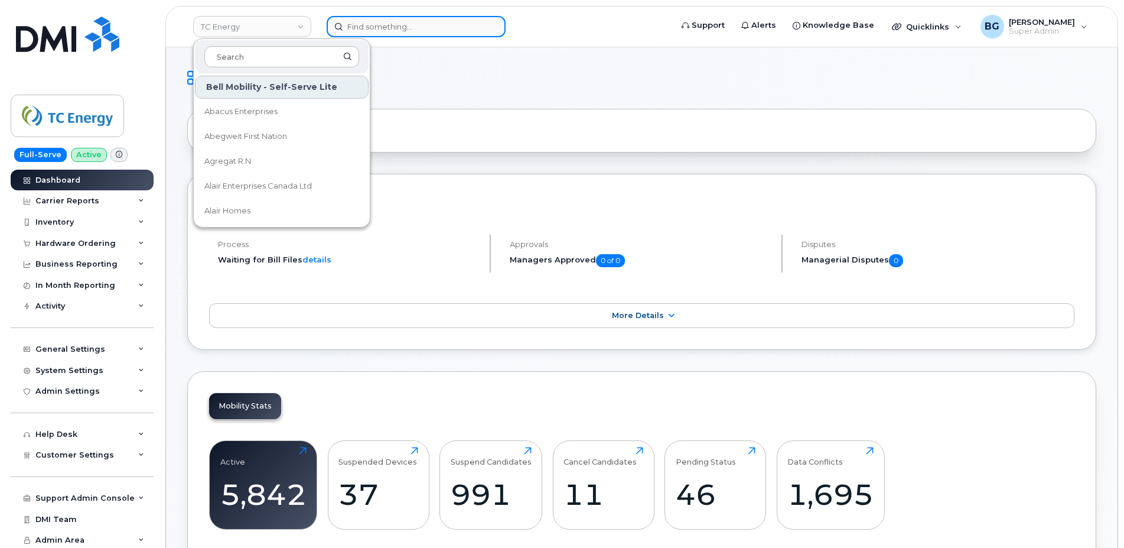
click at [405, 30] on input at bounding box center [416, 26] width 179 height 21
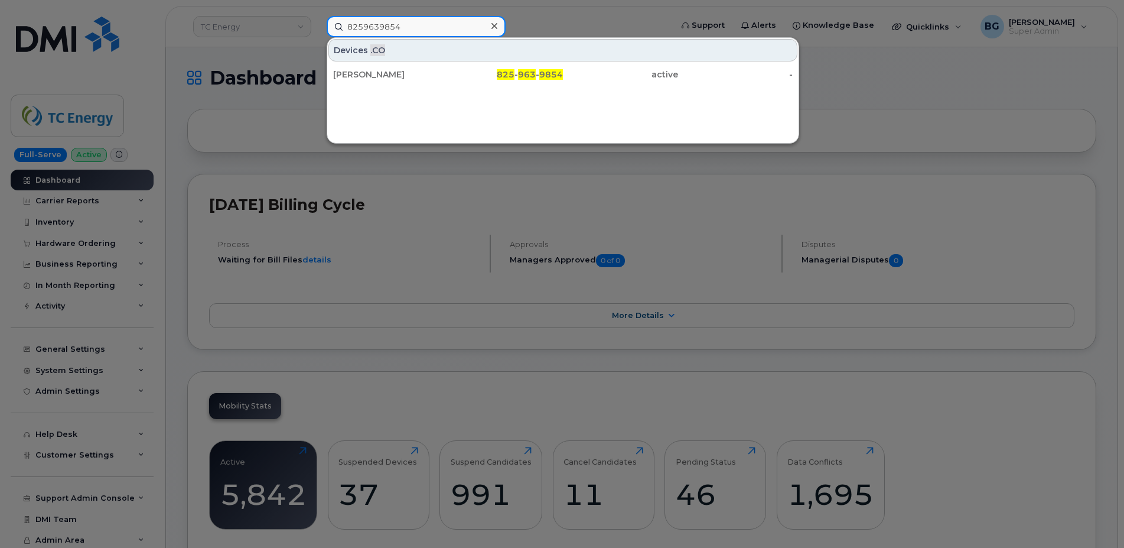
drag, startPoint x: 412, startPoint y: 27, endPoint x: 337, endPoint y: 50, distance: 77.9
click at [327, 22] on input "8259639854" at bounding box center [416, 26] width 179 height 21
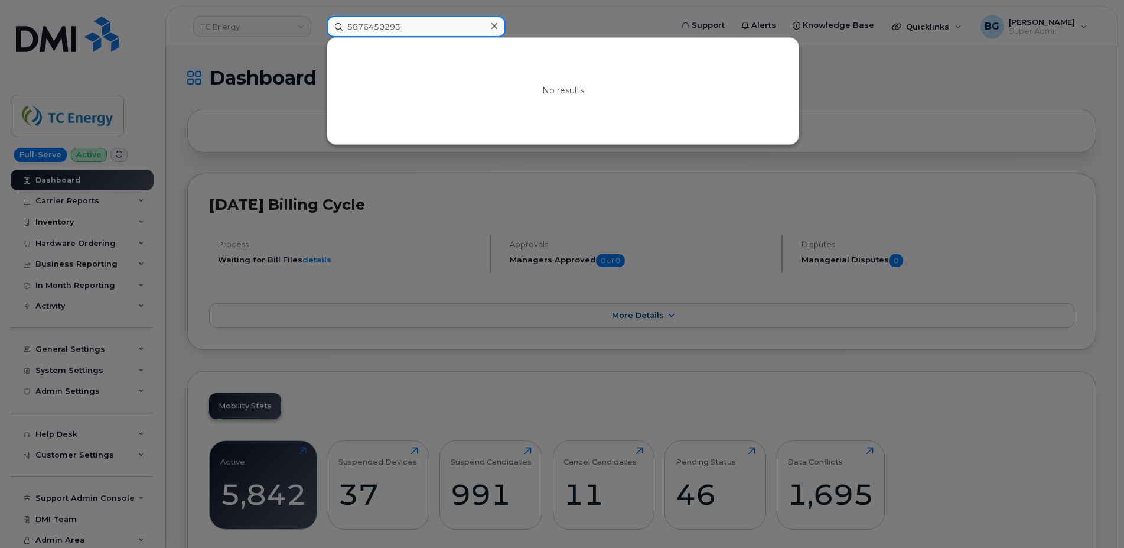
click at [404, 30] on input "5876450293" at bounding box center [416, 26] width 179 height 21
paste input "302760"
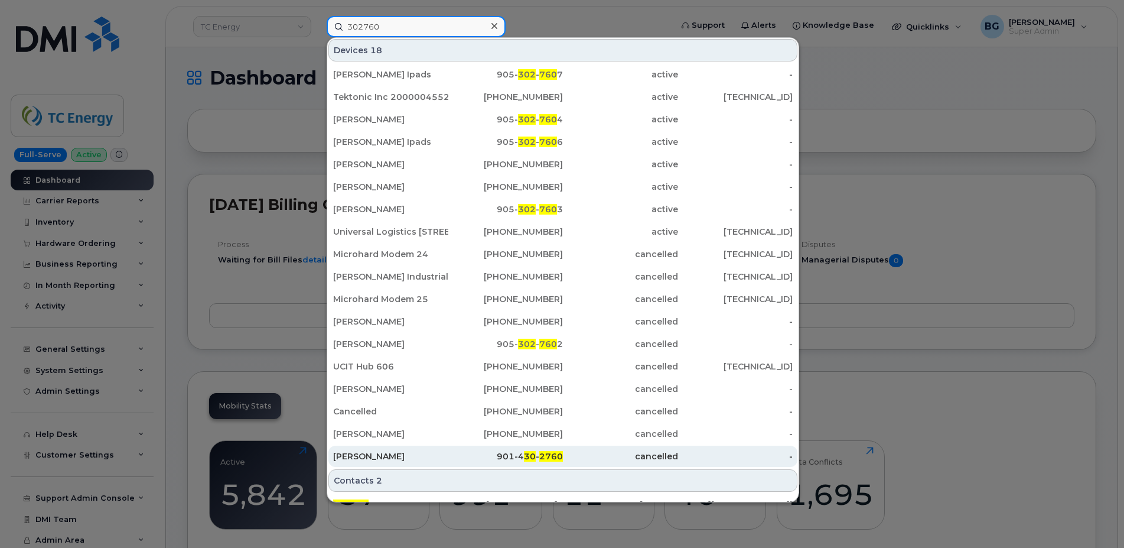
scroll to position [205, 0]
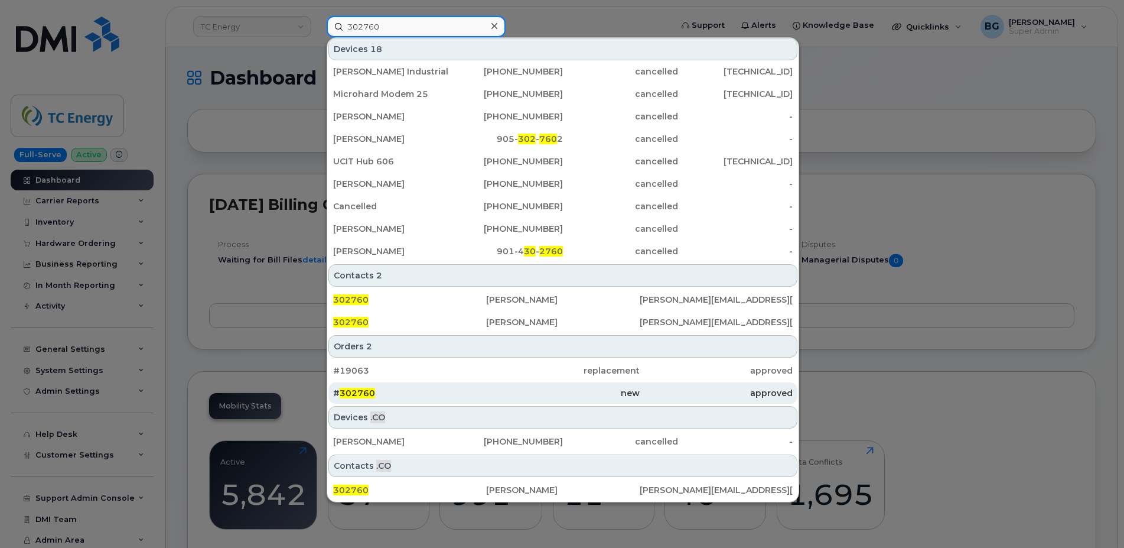
type input "302760"
click at [357, 393] on span "302760" at bounding box center [357, 393] width 35 height 11
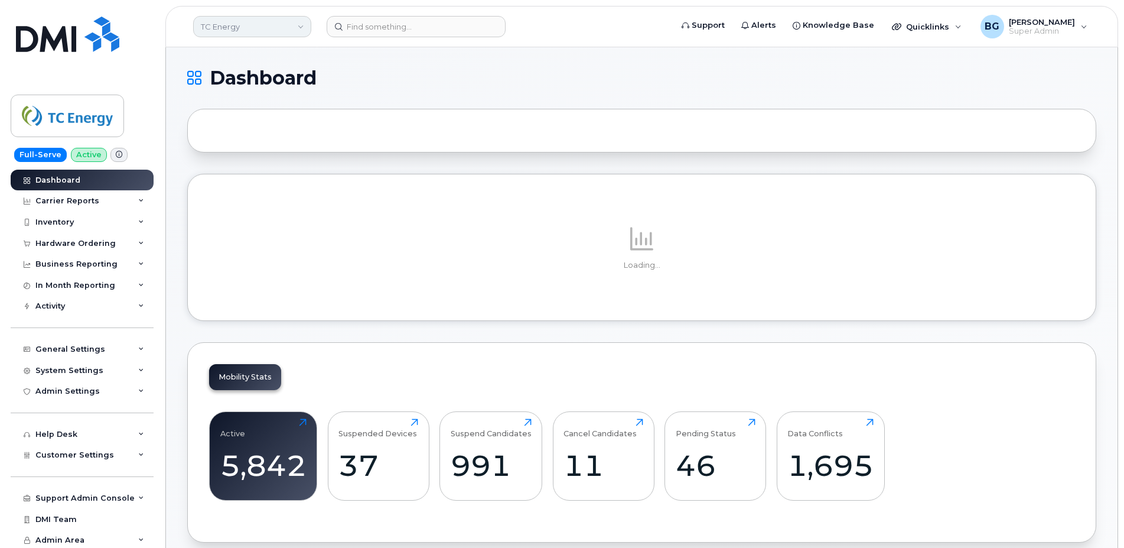
click at [250, 23] on link "TC Energy" at bounding box center [252, 26] width 118 height 21
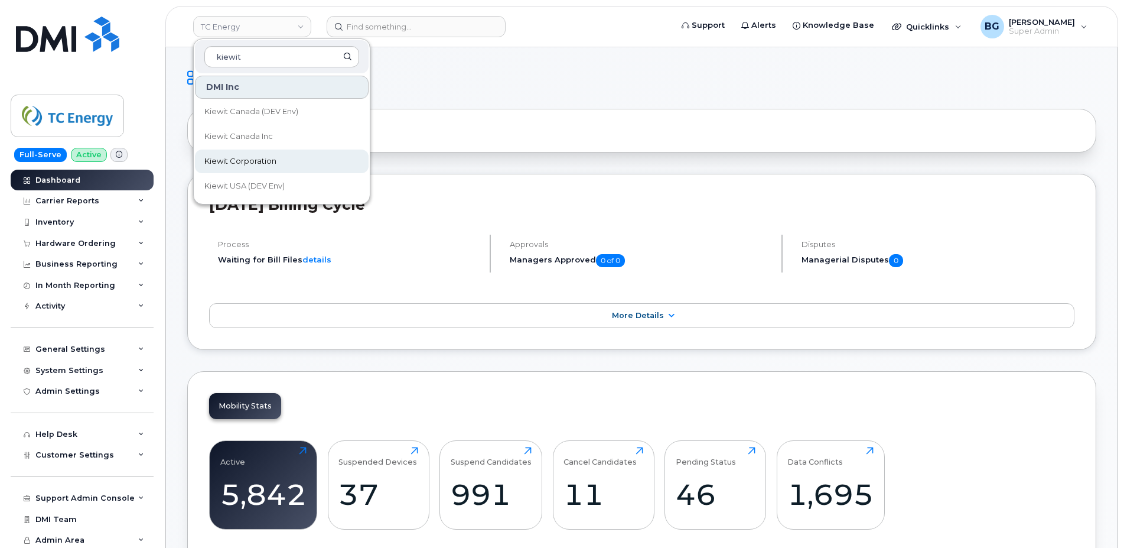
type input "kiewit"
click at [267, 157] on span "Kiewit Corporation" at bounding box center [240, 161] width 72 height 12
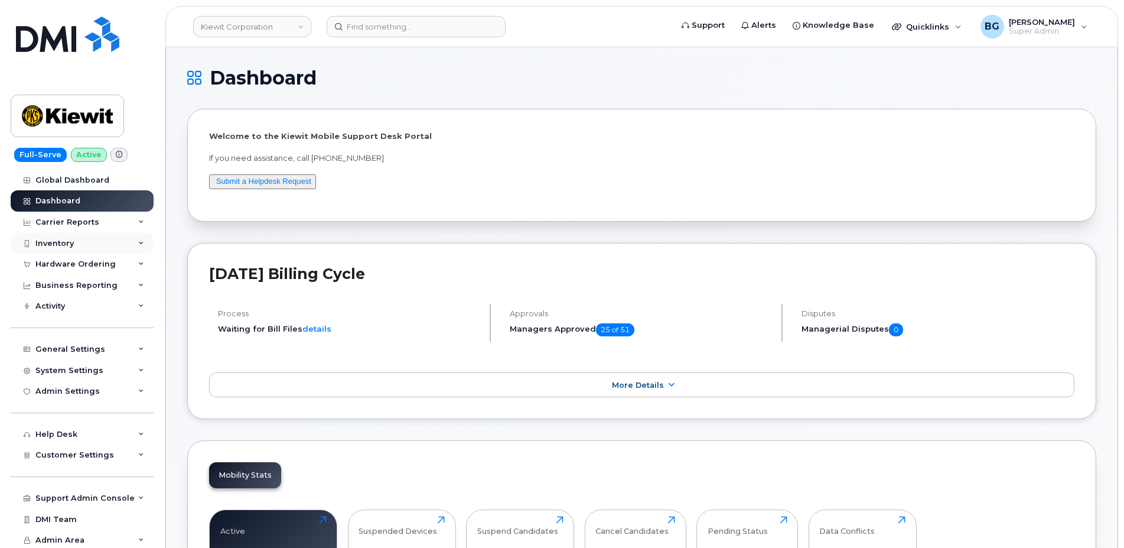
click at [43, 239] on div "Inventory" at bounding box center [54, 243] width 38 height 9
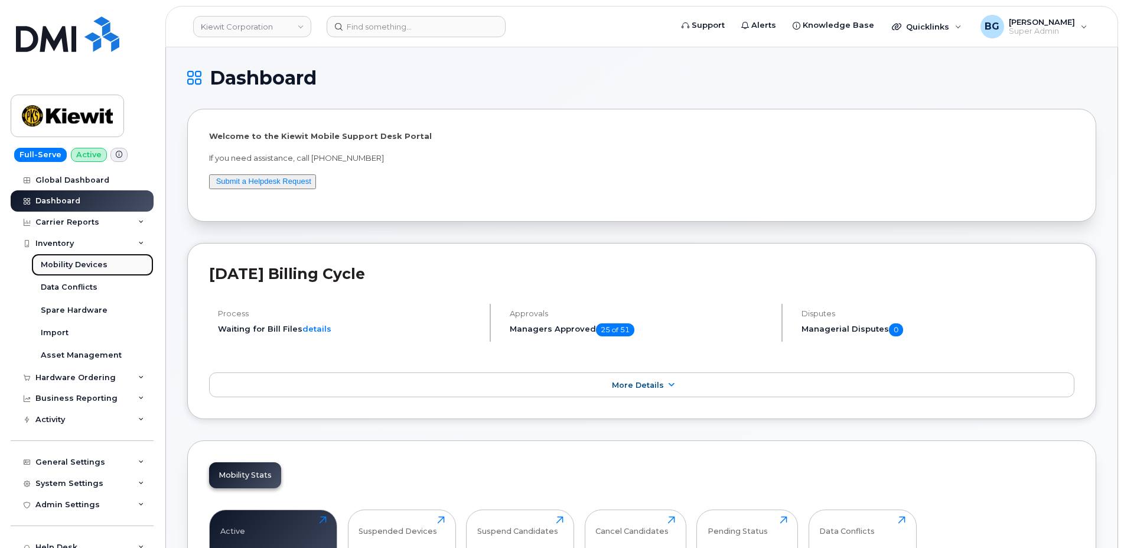
click at [67, 266] on div "Mobility Devices" at bounding box center [74, 264] width 67 height 11
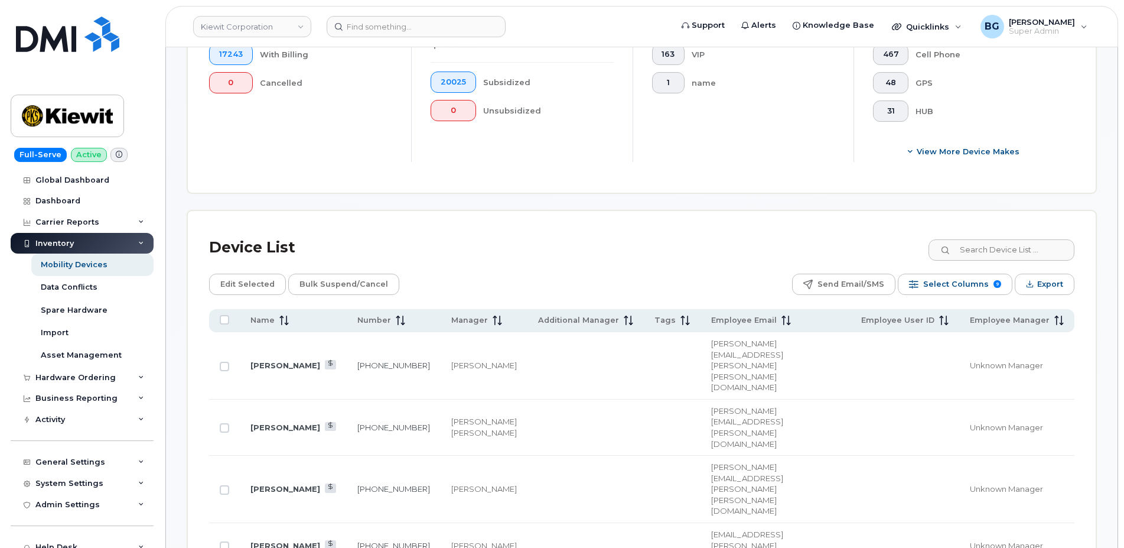
scroll to position [402, 0]
click at [360, 422] on link "201-206-1117" at bounding box center [393, 426] width 73 height 9
click at [365, 422] on link "201-206-1117" at bounding box center [393, 426] width 73 height 9
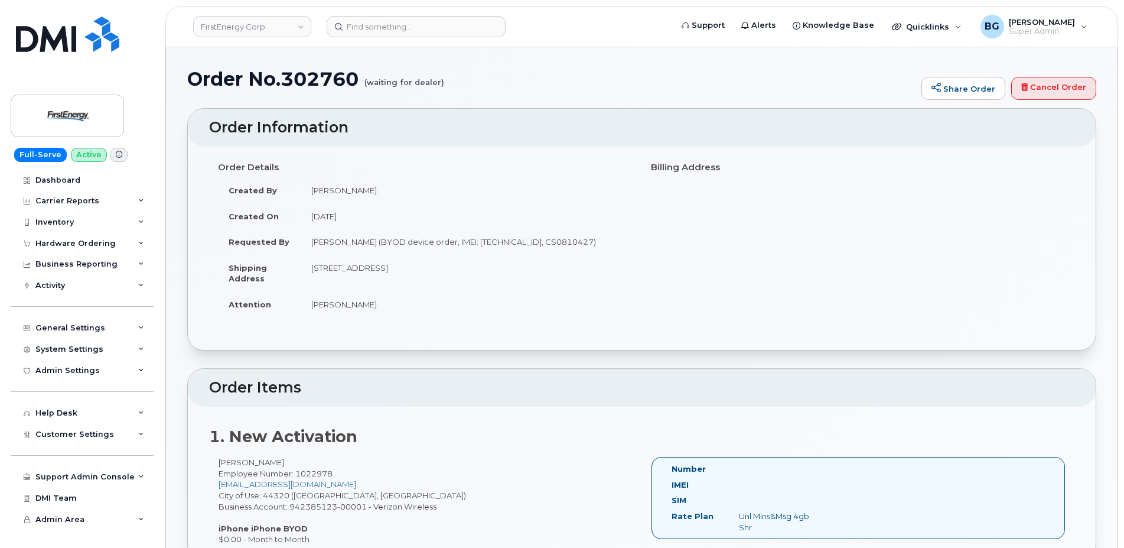
click at [604, 298] on td "[PERSON_NAME]" at bounding box center [467, 304] width 333 height 26
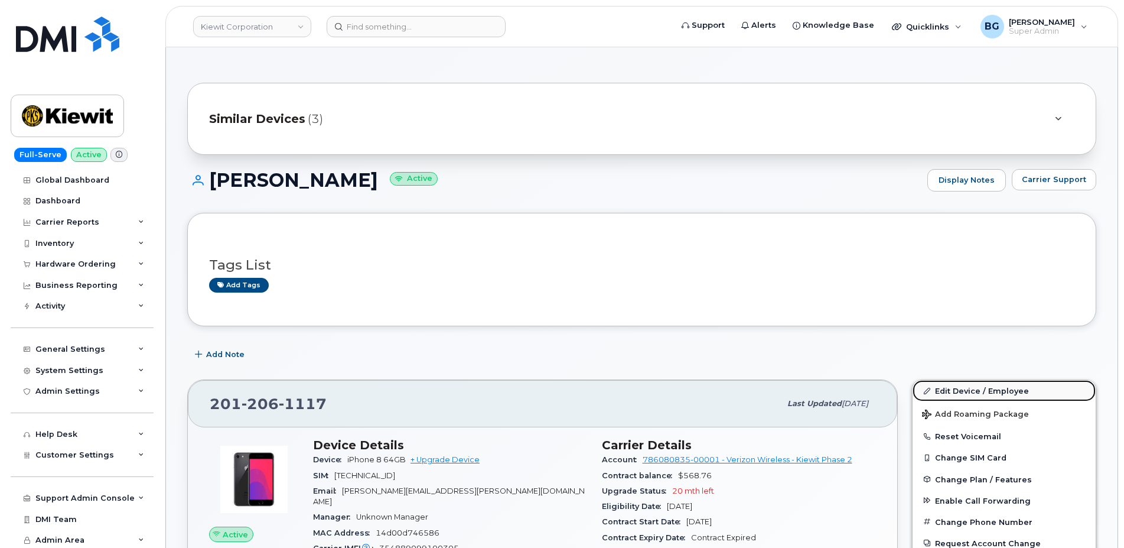
click at [952, 387] on link "Edit Device / Employee" at bounding box center [1004, 390] width 183 height 21
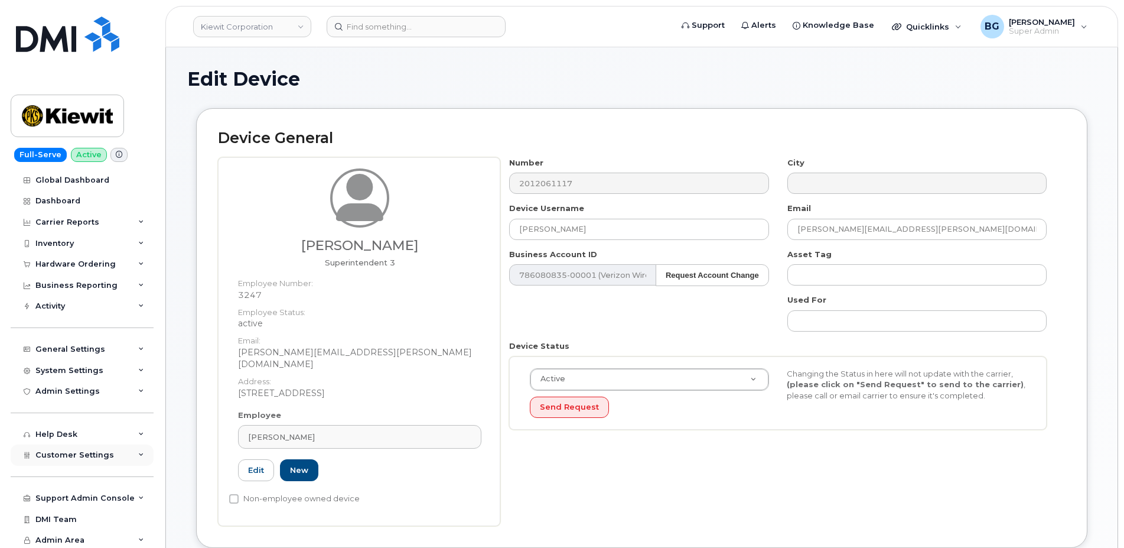
scroll to position [2, 0]
click at [79, 448] on span "Customer Settings" at bounding box center [74, 452] width 79 height 9
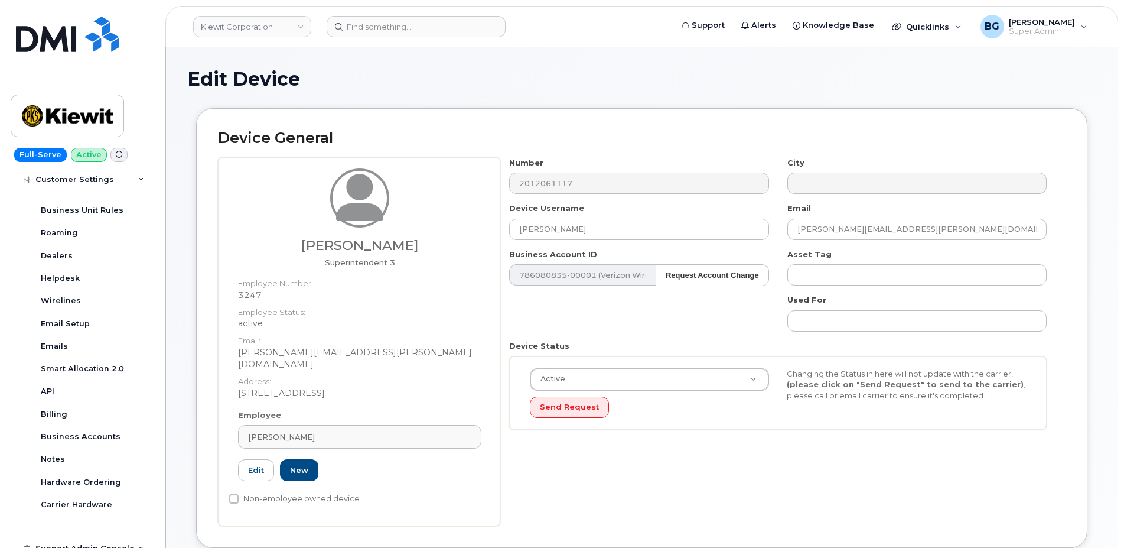
scroll to position [341, 0]
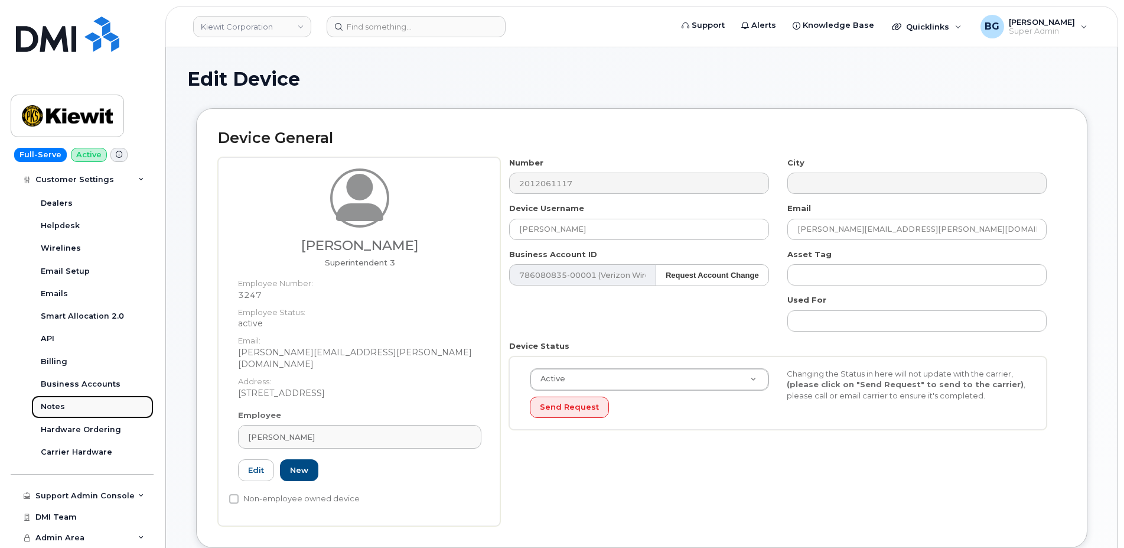
click at [58, 406] on div "Notes" at bounding box center [53, 406] width 24 height 11
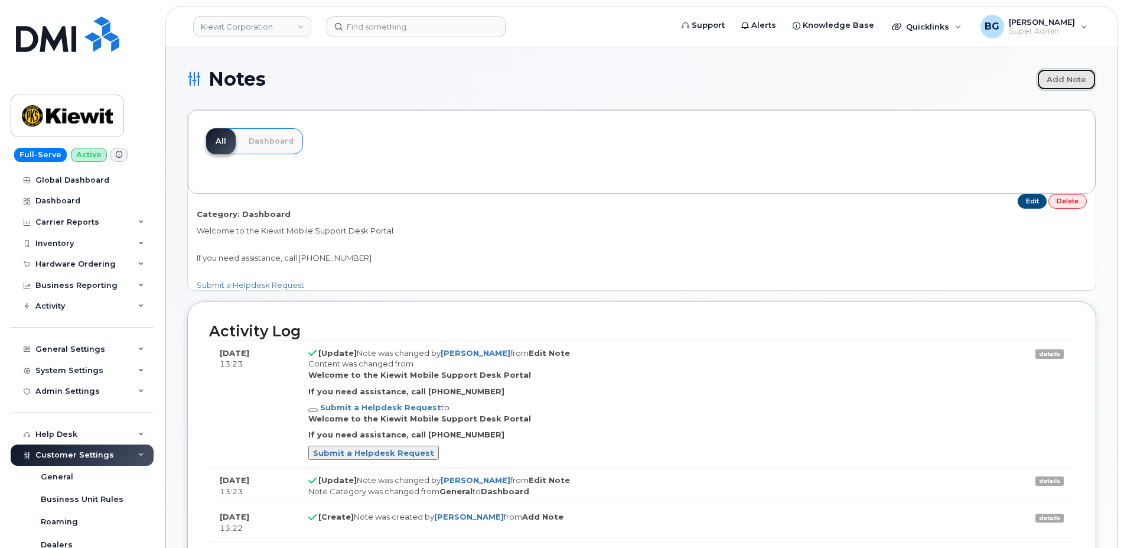
click at [1075, 83] on link "Add Note" at bounding box center [1067, 80] width 60 height 22
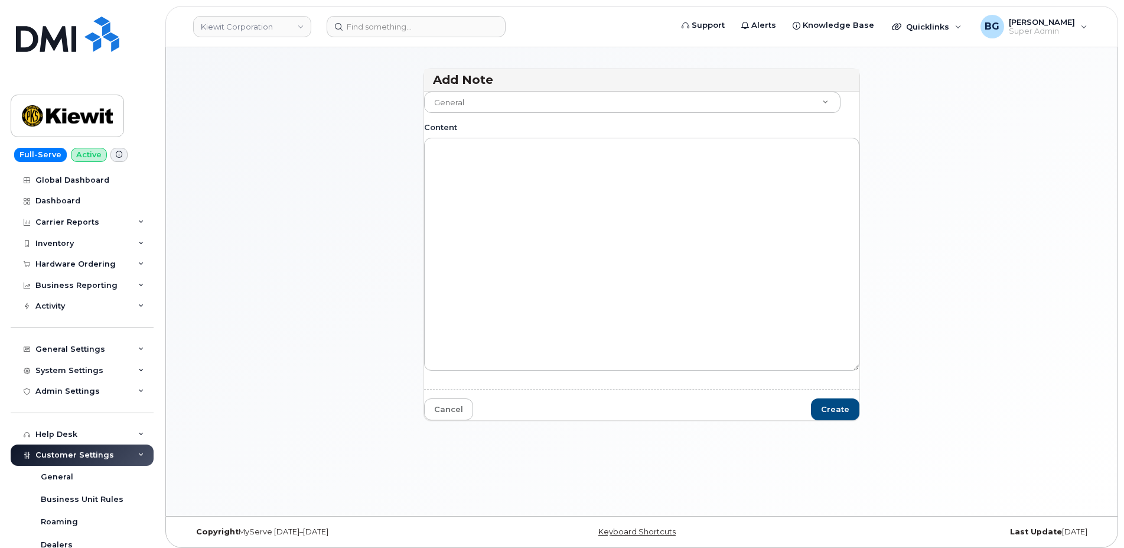
click at [528, 99] on body "[PERSON_NAME] Corporation Support Alerts Knowledge Base Quicklinks Suspend / Ca…" at bounding box center [562, 277] width 1124 height 554
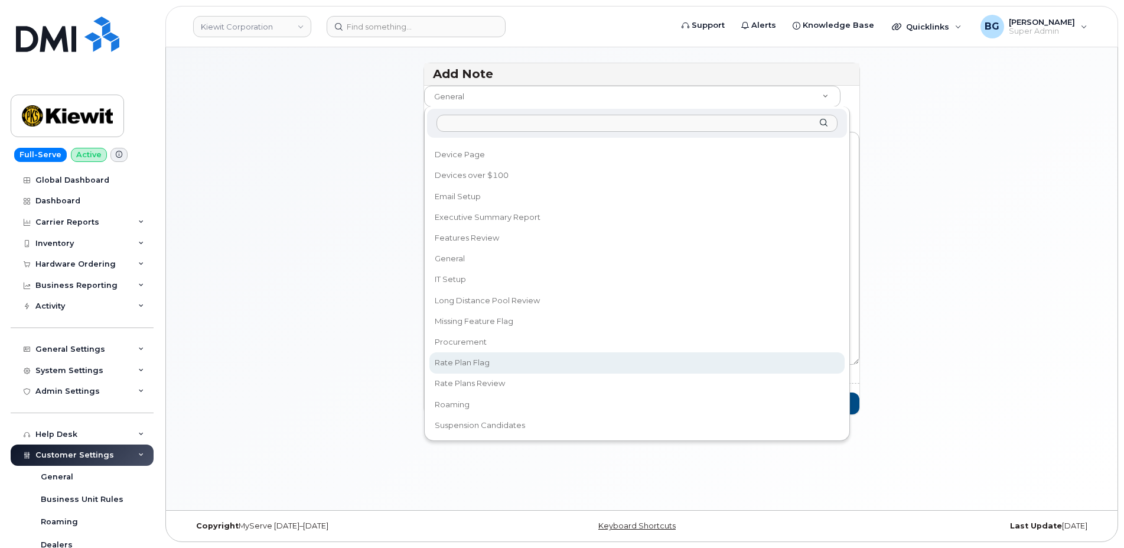
scroll to position [84, 0]
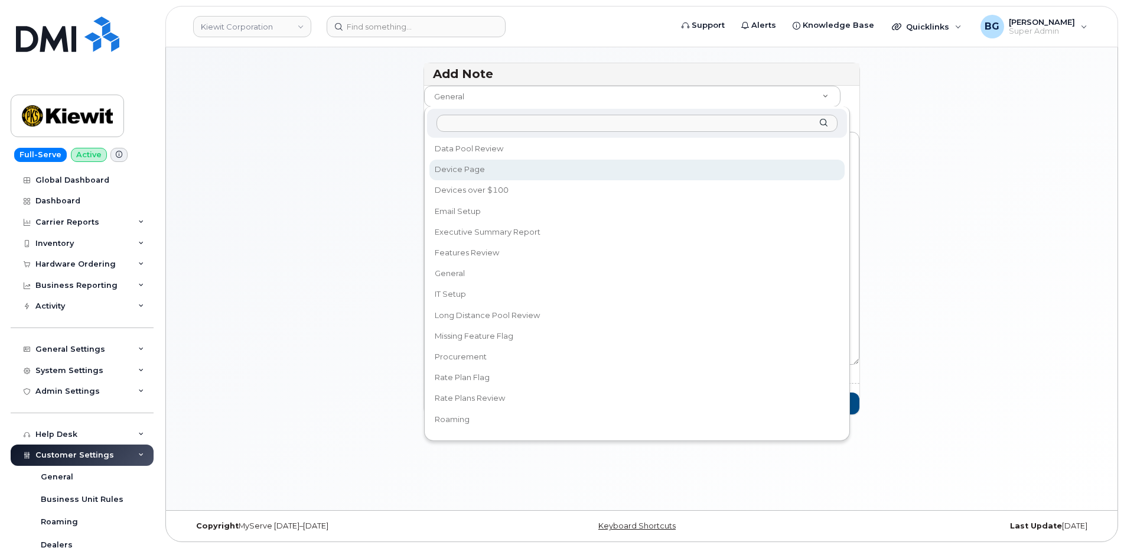
select select "17"
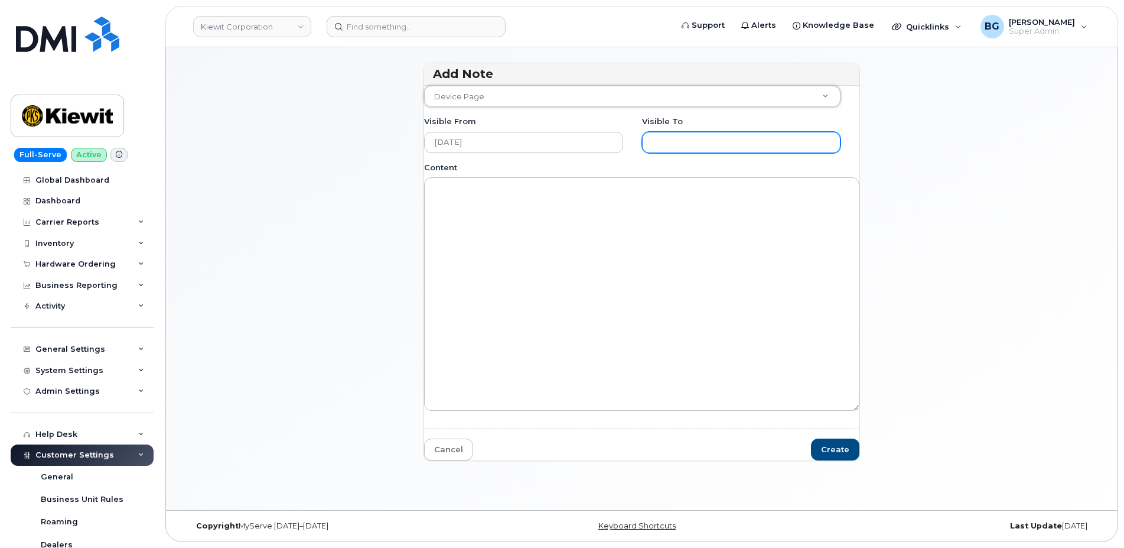
click at [714, 147] on input "Visible to" at bounding box center [741, 142] width 199 height 21
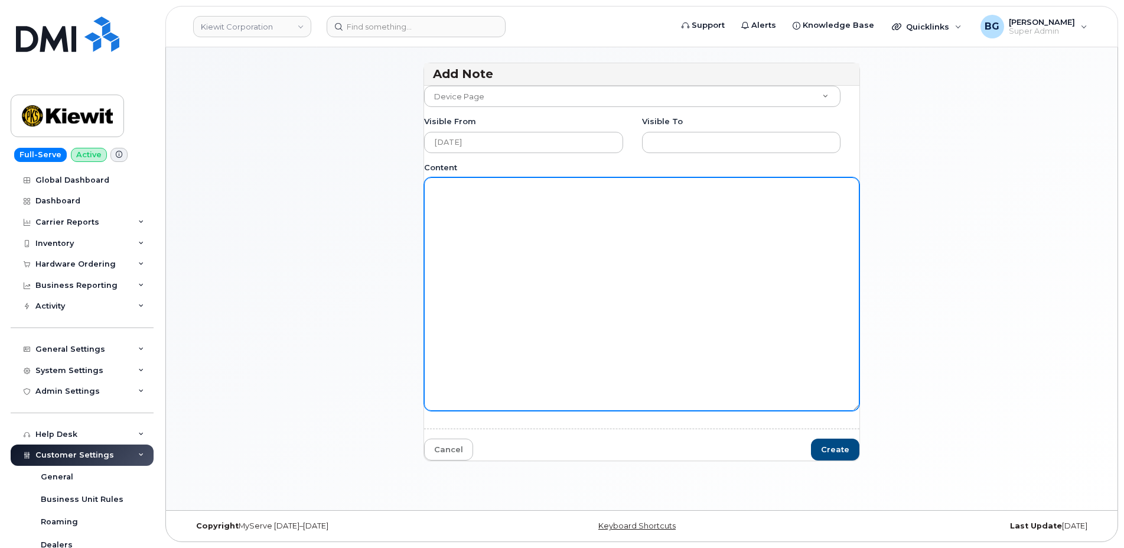
click at [504, 314] on textarea "Content" at bounding box center [642, 293] width 436 height 233
click at [564, 199] on textarea "Content" at bounding box center [642, 293] width 436 height 233
type textarea "Test"
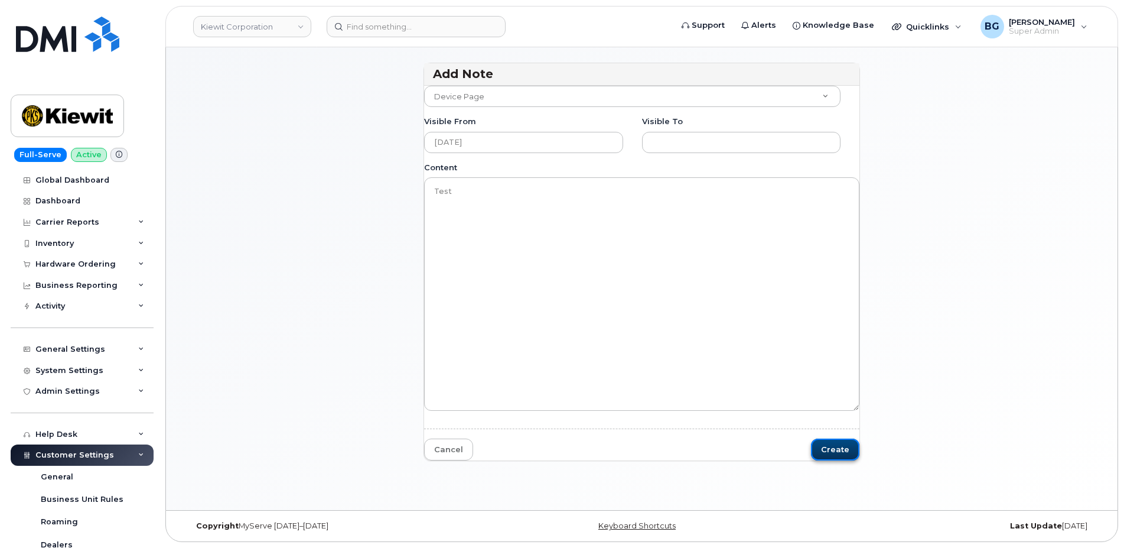
click at [832, 451] on button "Create" at bounding box center [835, 449] width 48 height 22
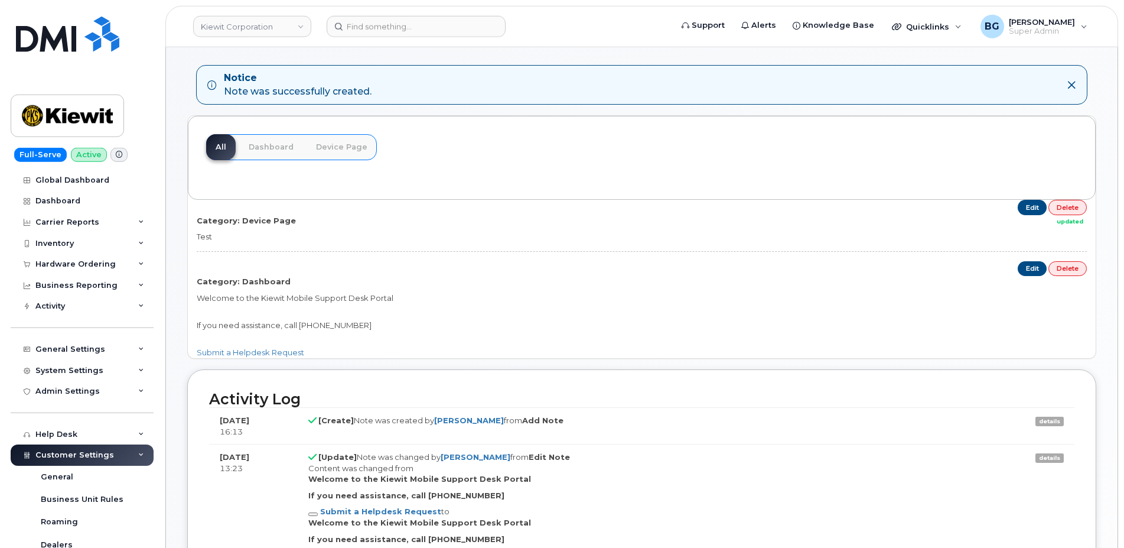
scroll to position [40, 0]
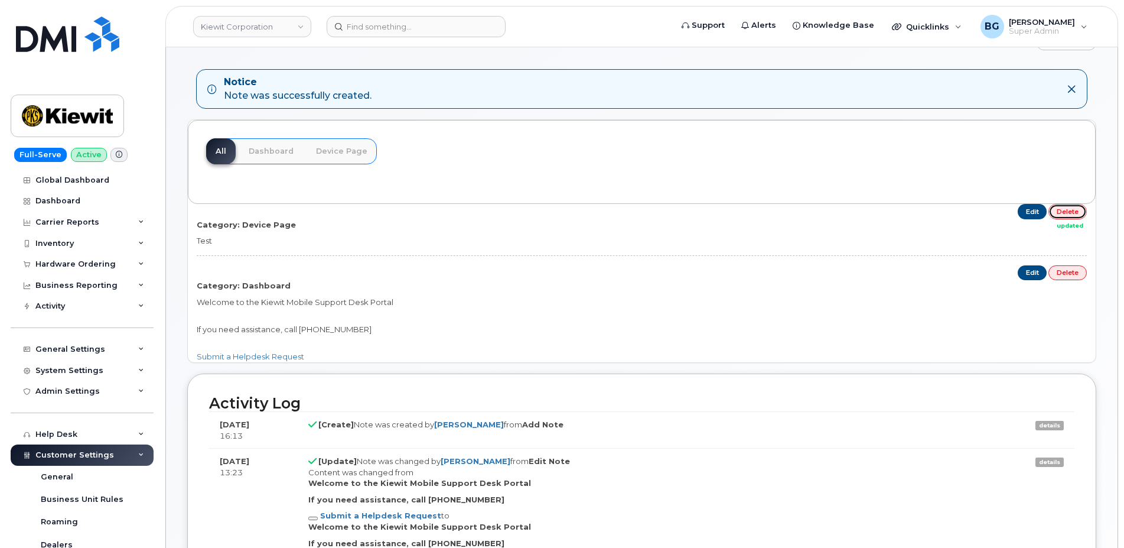
click at [1068, 214] on link "Delete" at bounding box center [1068, 211] width 38 height 15
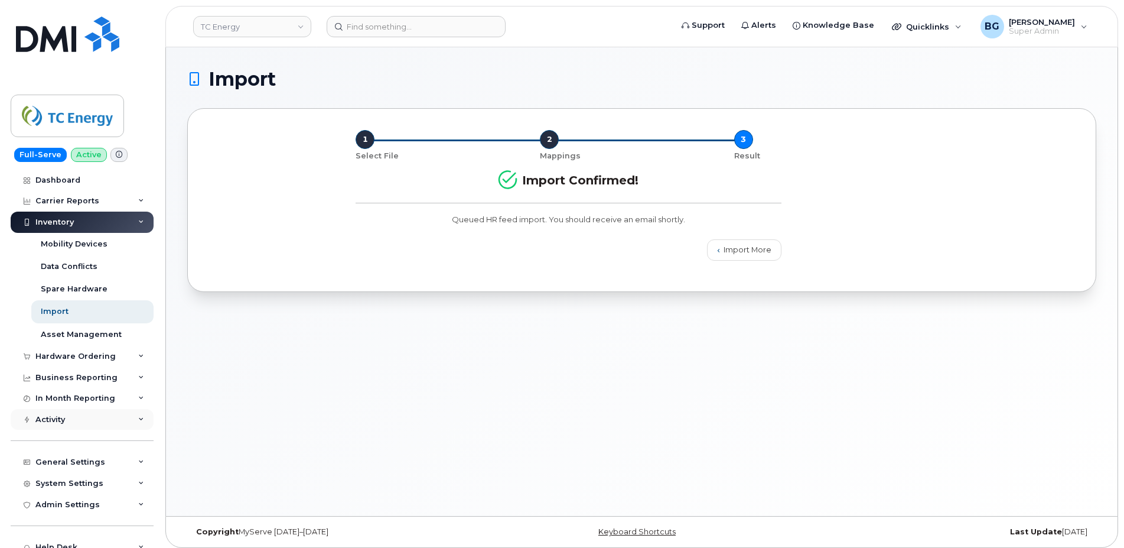
click at [43, 416] on div "Activity" at bounding box center [50, 419] width 30 height 9
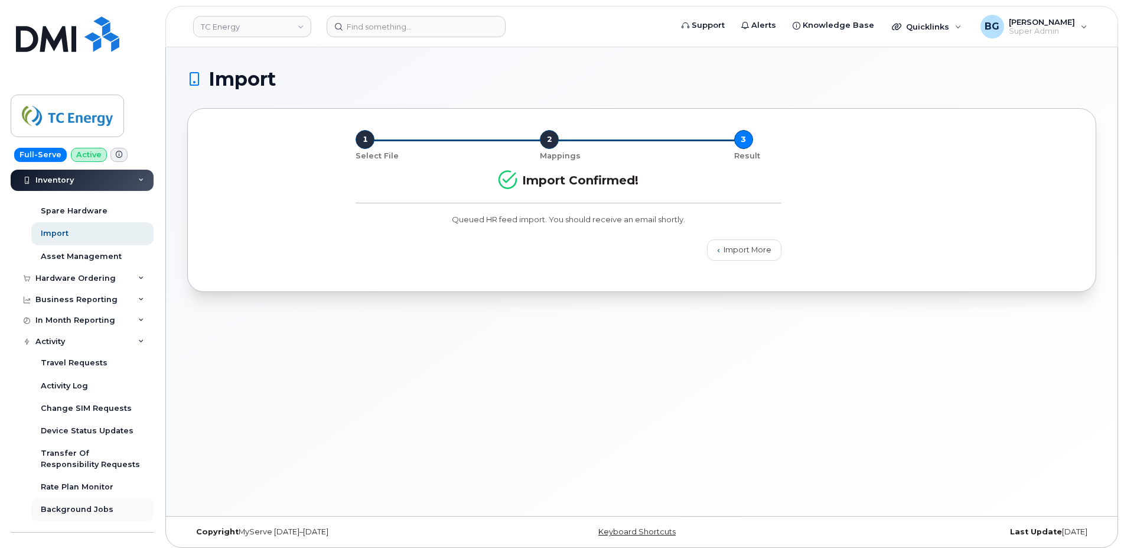
scroll to position [113, 0]
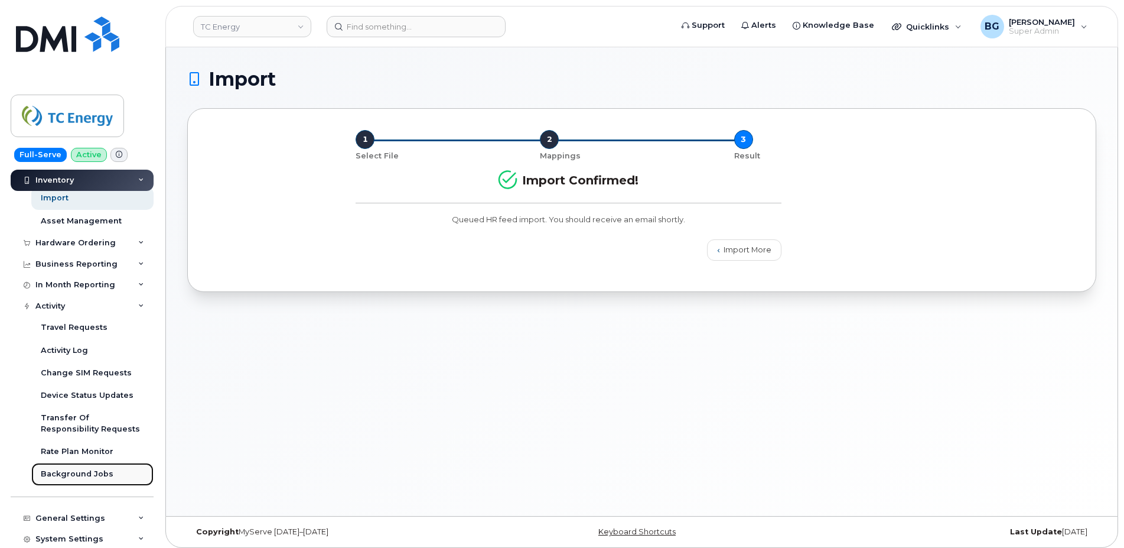
click at [68, 470] on div "Background Jobs" at bounding box center [77, 474] width 73 height 11
